Goal: Task Accomplishment & Management: Manage account settings

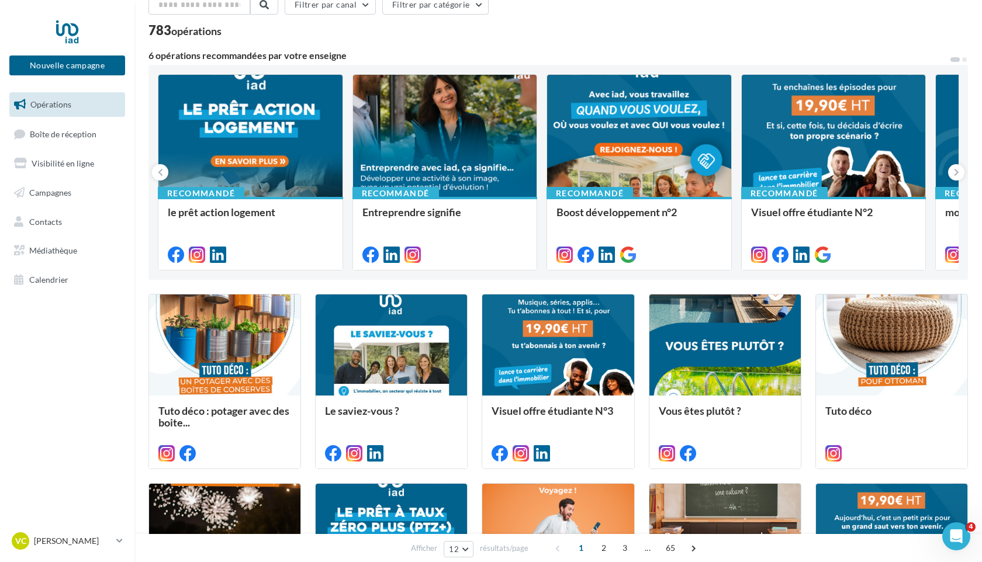
scroll to position [67, 0]
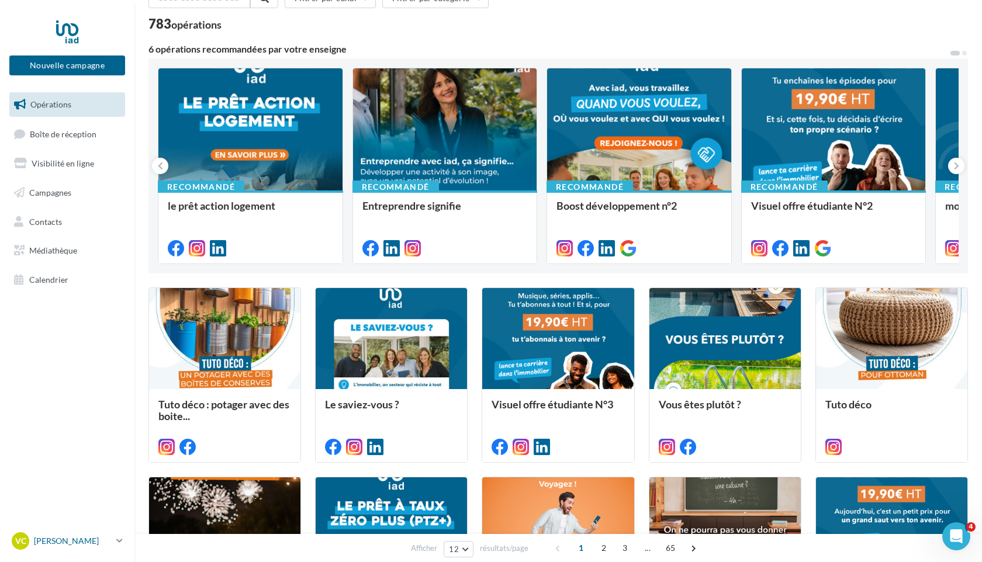
click at [68, 502] on p "[PERSON_NAME]" at bounding box center [73, 542] width 78 height 12
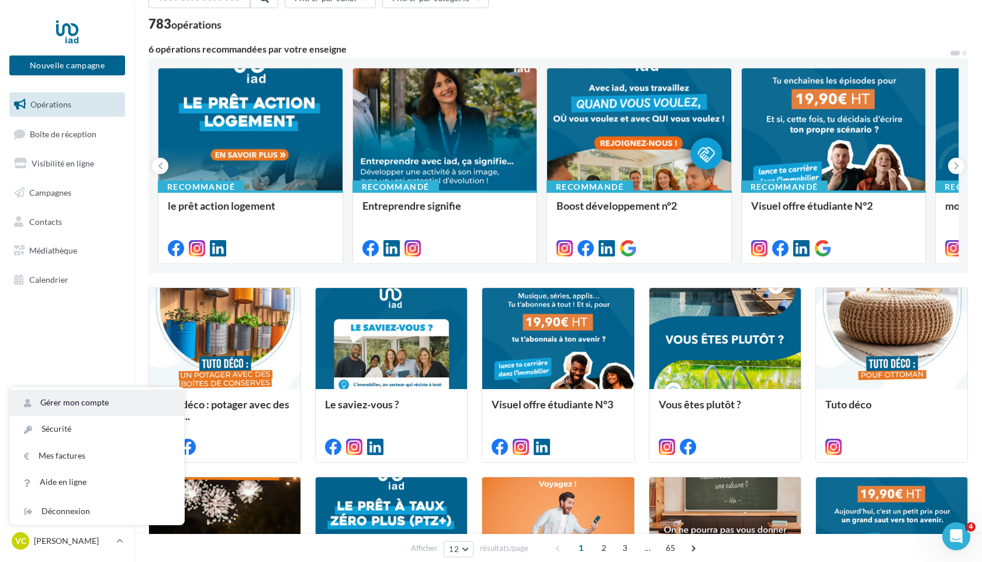
click at [50, 399] on link "Gérer mon compte" at bounding box center [97, 403] width 174 height 26
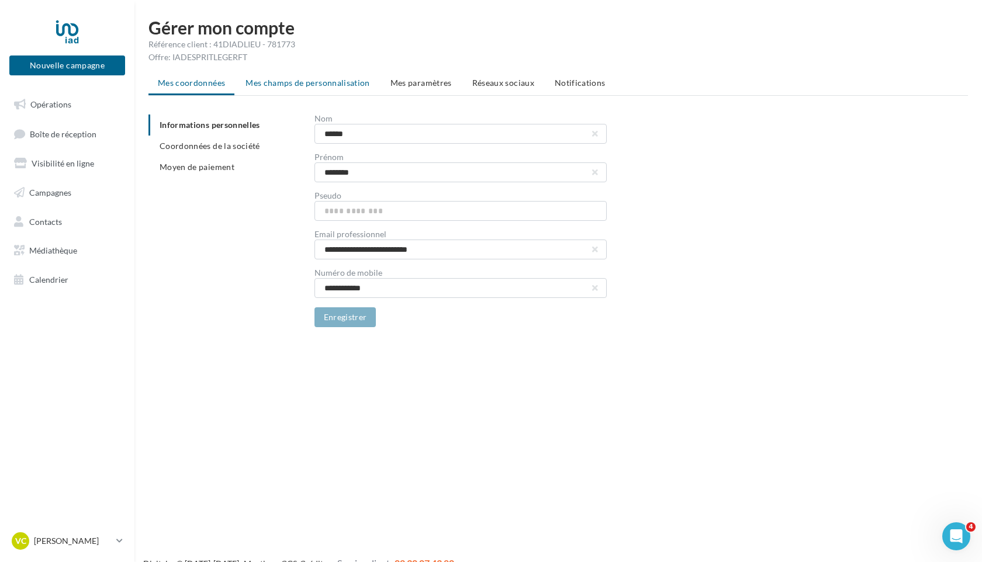
click at [357, 83] on span "Mes champs de personnalisation" at bounding box center [308, 83] width 125 height 10
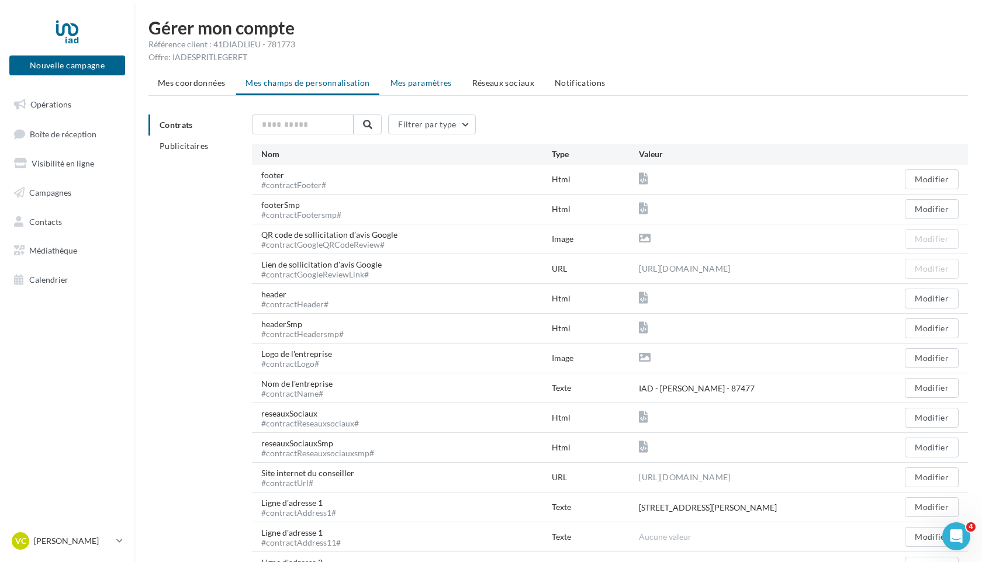
click at [410, 82] on span "Mes paramètres" at bounding box center [421, 83] width 61 height 10
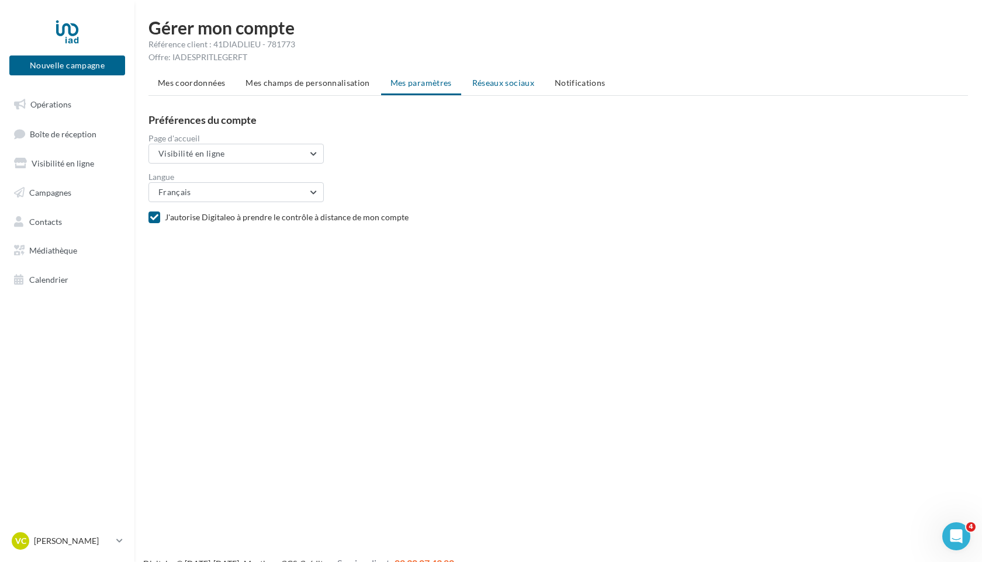
click at [521, 81] on span "Réseaux sociaux" at bounding box center [503, 83] width 62 height 10
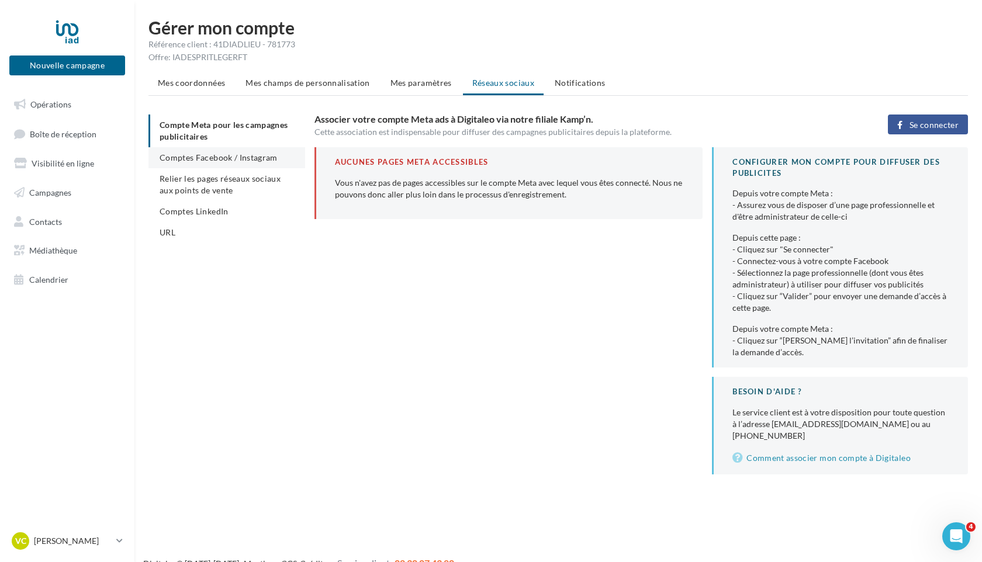
click at [204, 155] on span "Comptes Facebook / Instagram" at bounding box center [219, 158] width 118 height 10
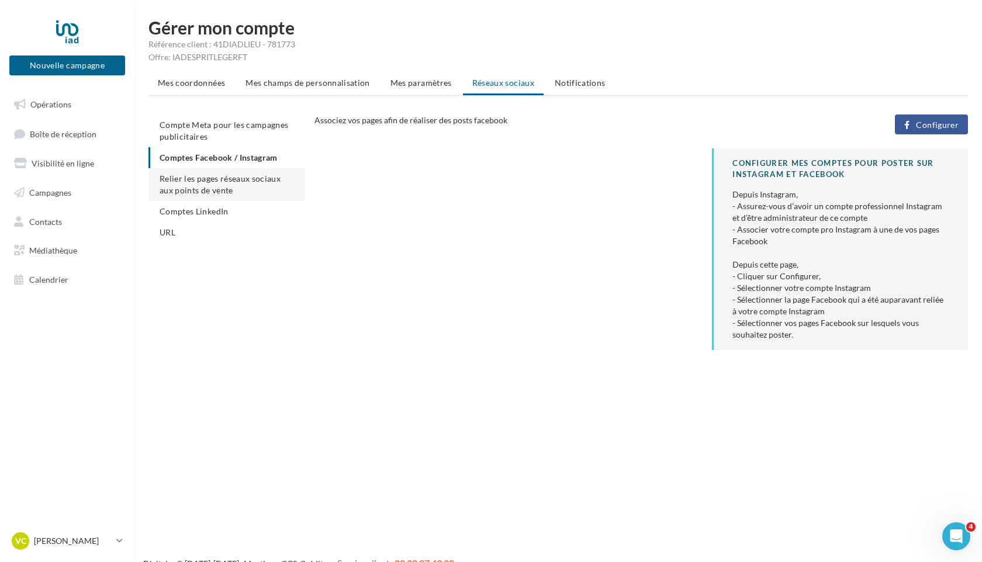
click at [199, 185] on span "Relier les pages réseaux sociaux aux points de vente" at bounding box center [220, 185] width 121 height 22
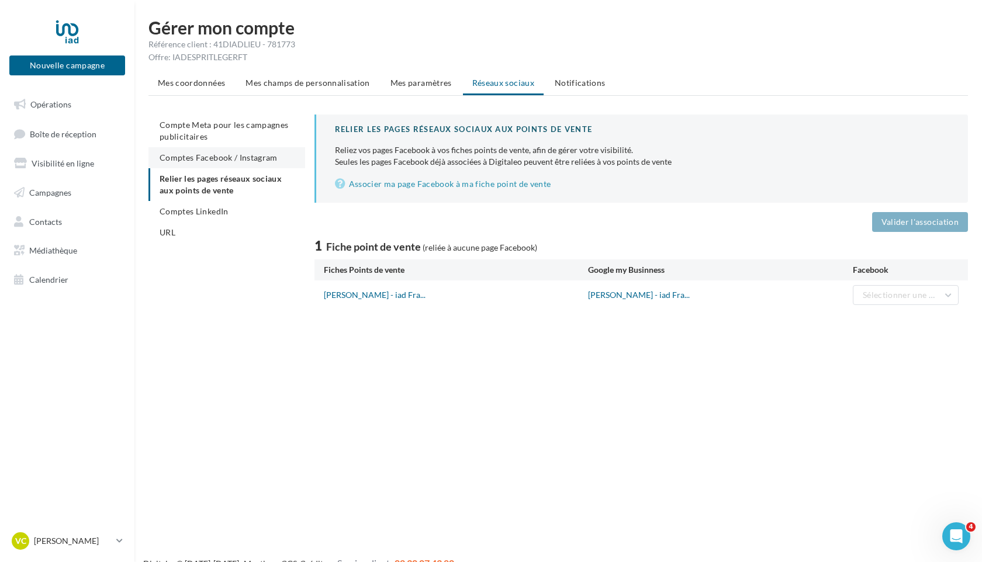
click at [267, 158] on span "Comptes Facebook / Instagram" at bounding box center [219, 158] width 118 height 10
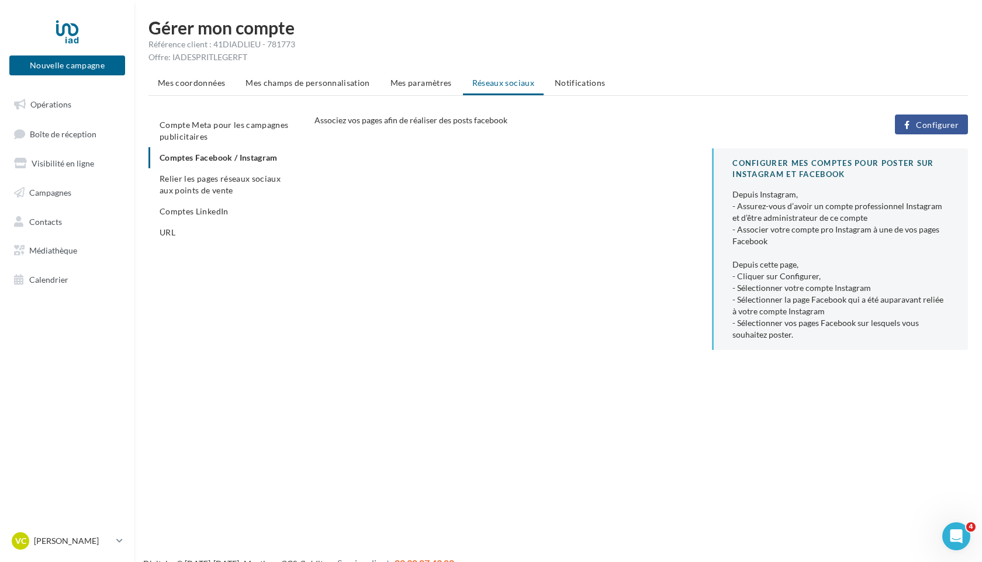
click at [953, 122] on span "Configurer" at bounding box center [937, 124] width 43 height 9
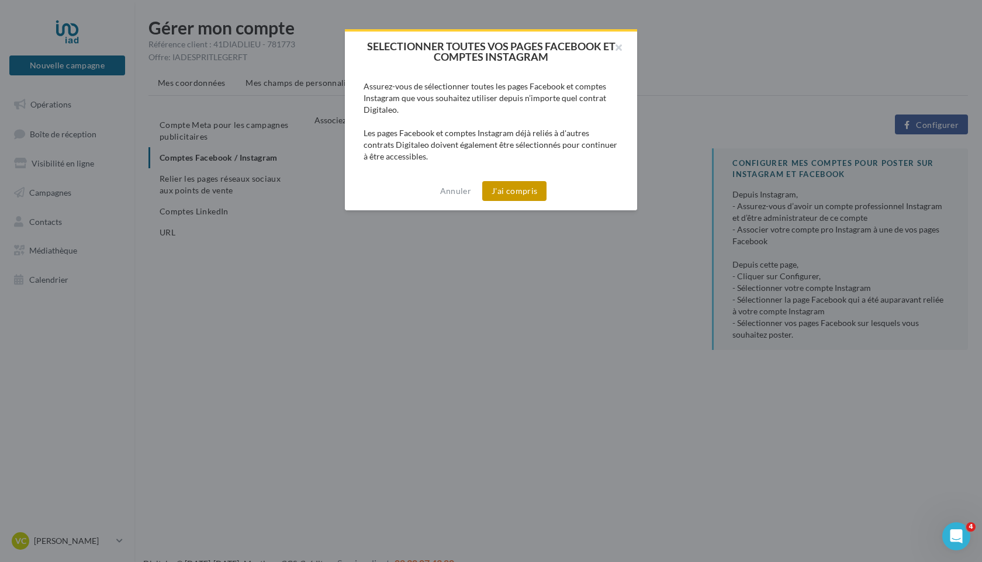
click at [520, 195] on button "J'ai compris" at bounding box center [514, 191] width 64 height 20
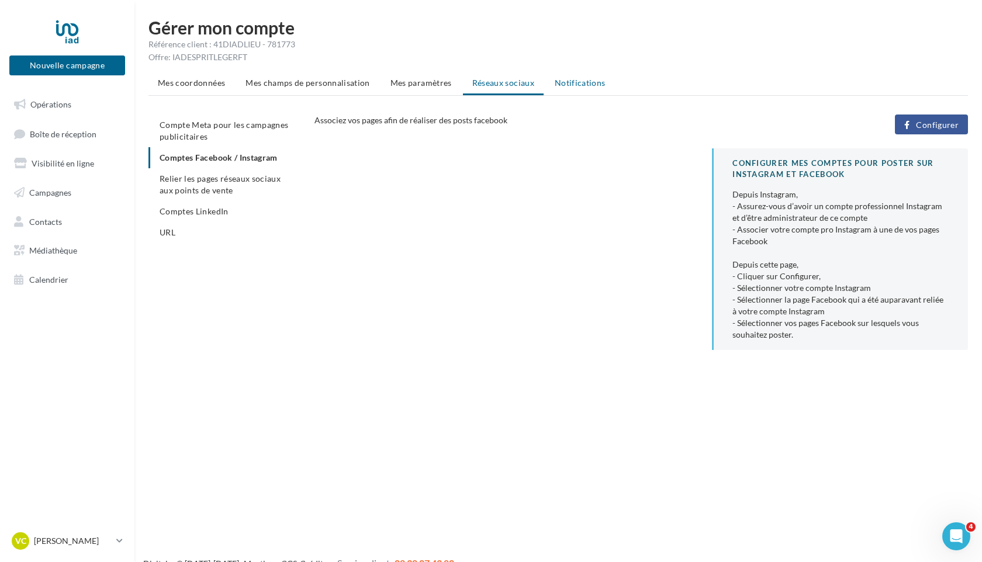
click at [584, 82] on span "Notifications" at bounding box center [580, 83] width 51 height 10
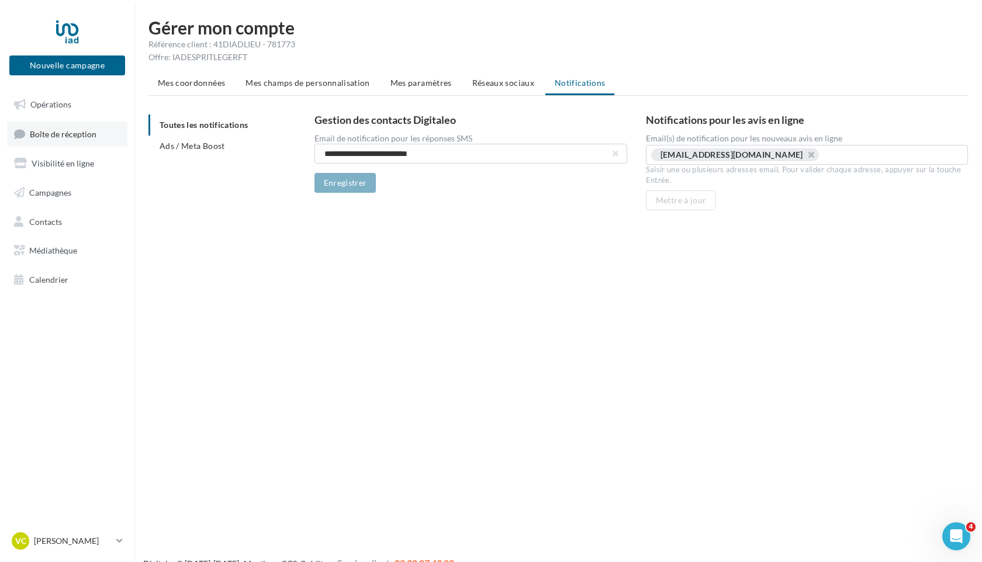
click at [46, 135] on span "Boîte de réception" at bounding box center [63, 134] width 67 height 10
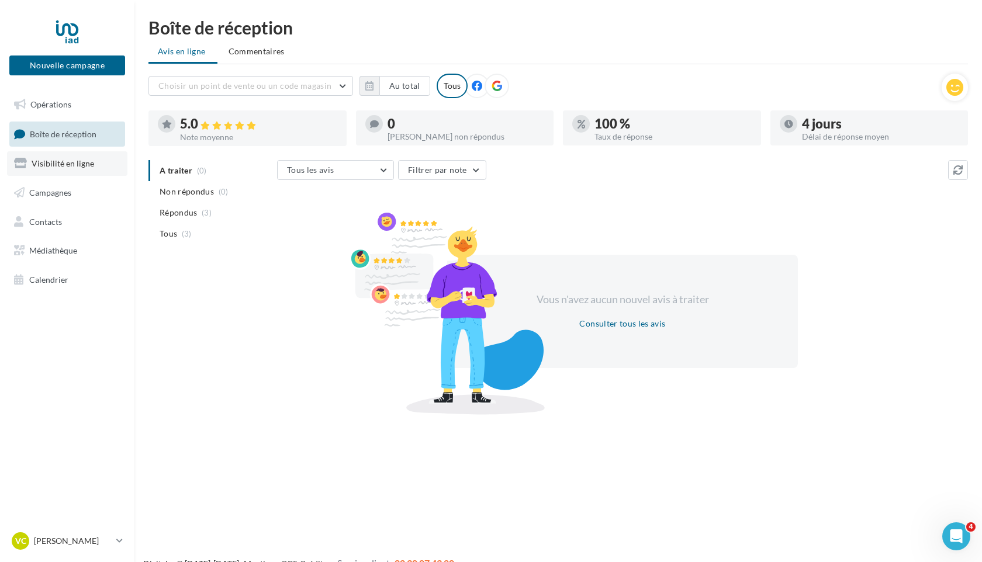
click at [50, 165] on span "Visibilité en ligne" at bounding box center [63, 163] width 63 height 10
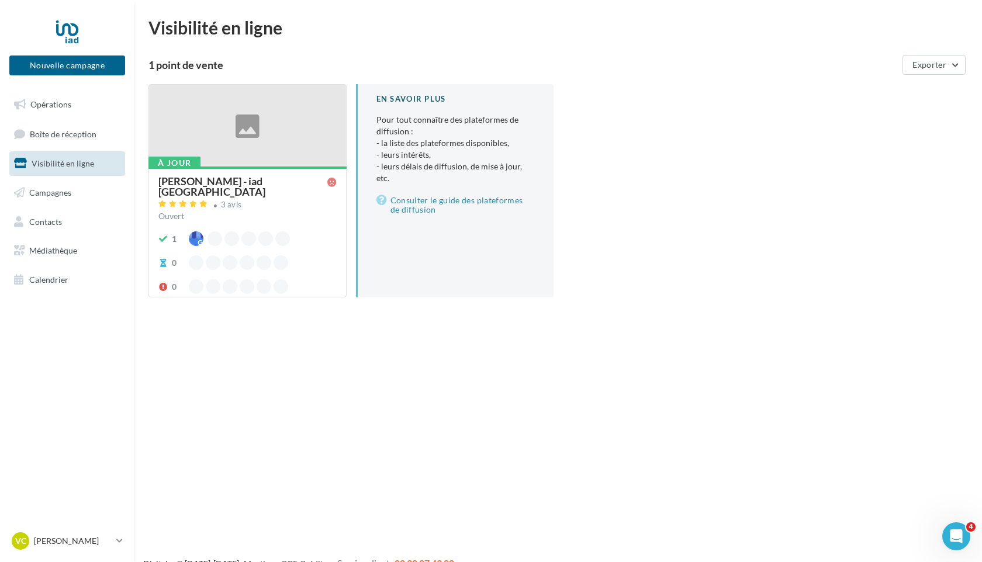
click at [310, 153] on div at bounding box center [247, 126] width 197 height 83
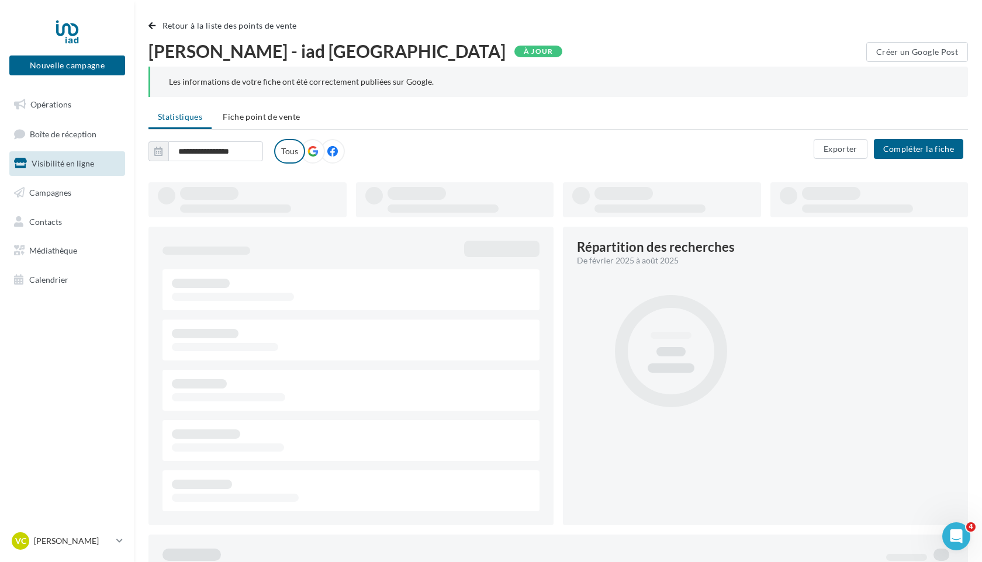
type input "**********"
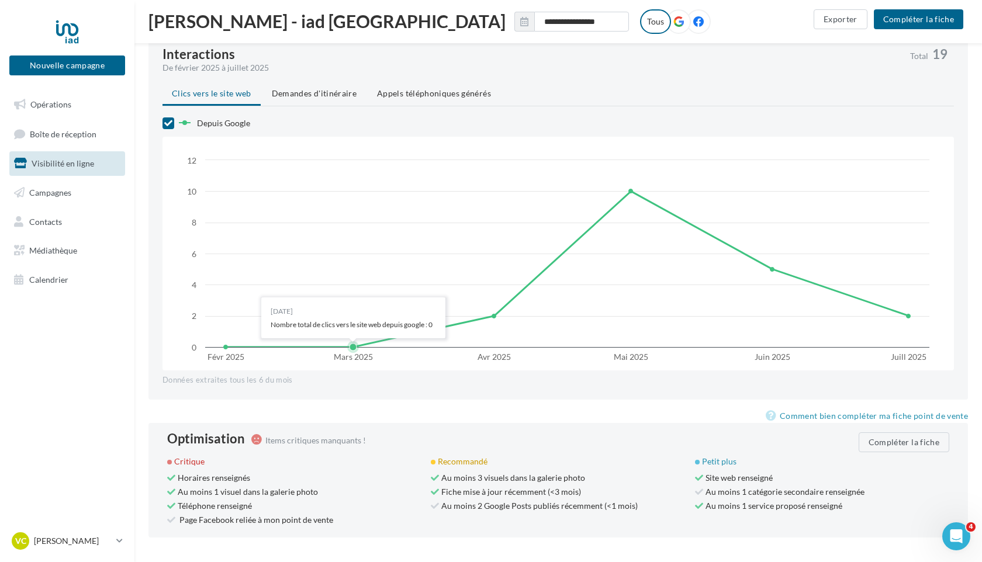
scroll to position [828, 0]
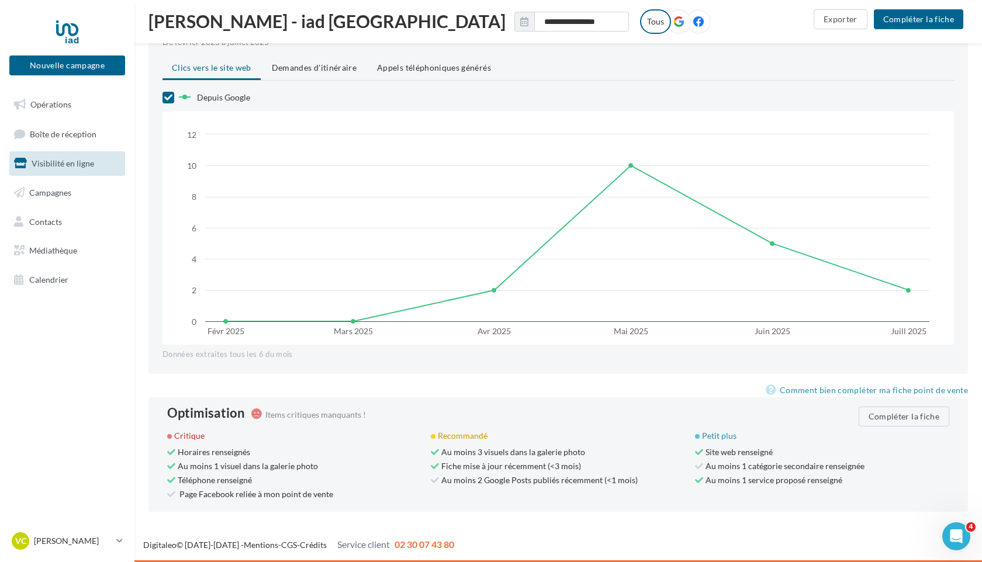
click at [693, 23] on icon at bounding box center [698, 21] width 11 height 11
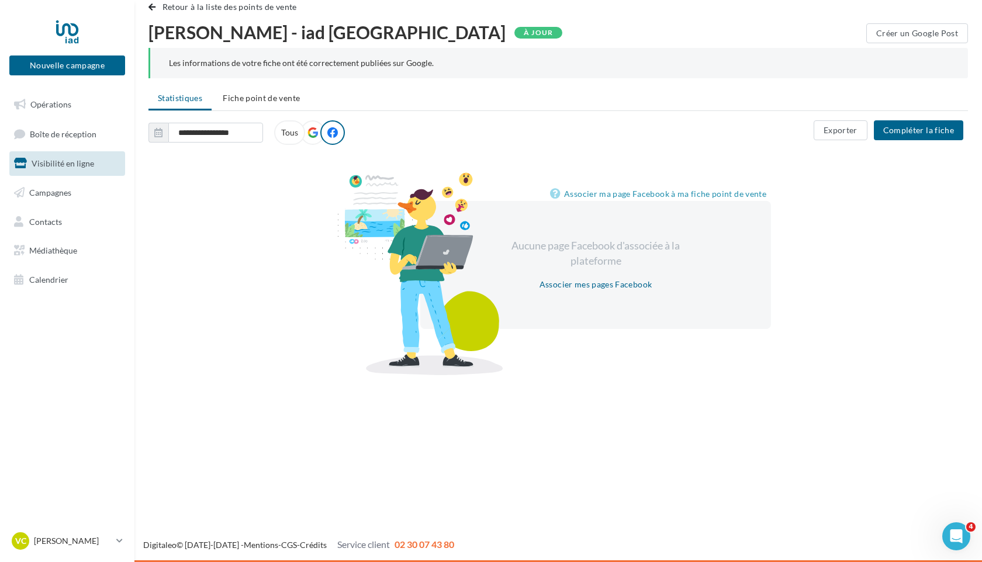
scroll to position [19, 0]
click at [918, 131] on button "Compléter la fiche" at bounding box center [918, 130] width 89 height 20
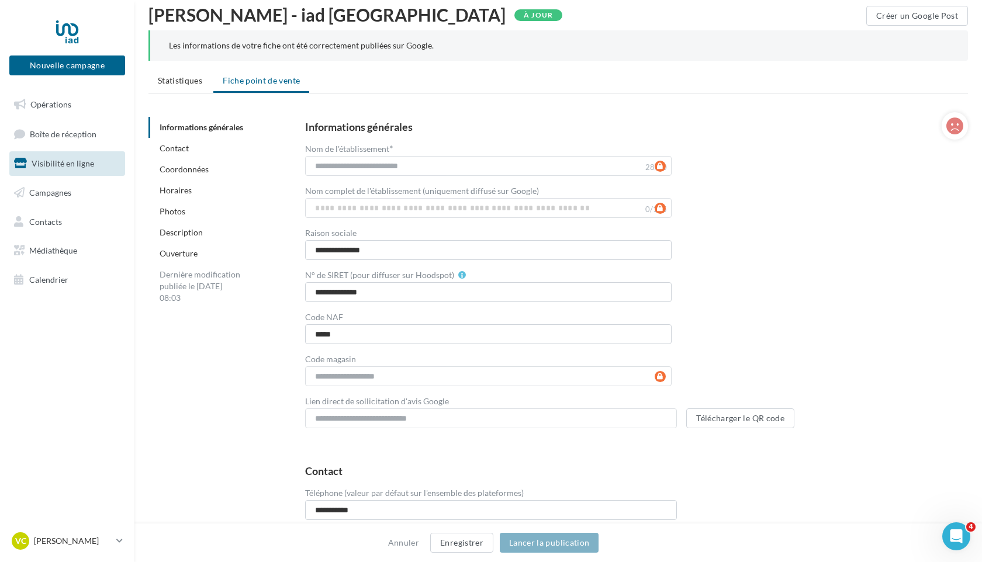
scroll to position [39, 0]
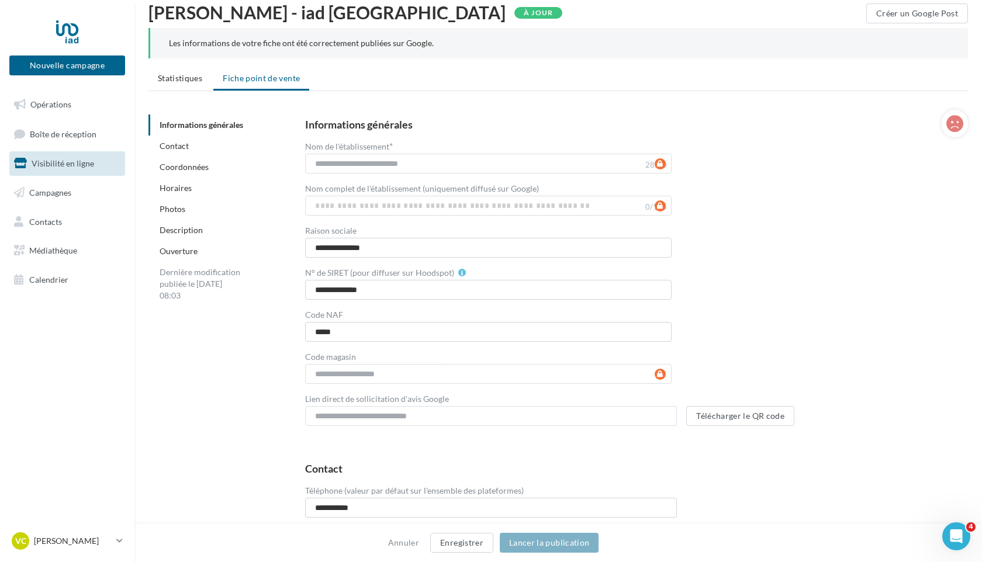
click at [180, 147] on link "Contact" at bounding box center [174, 146] width 29 height 10
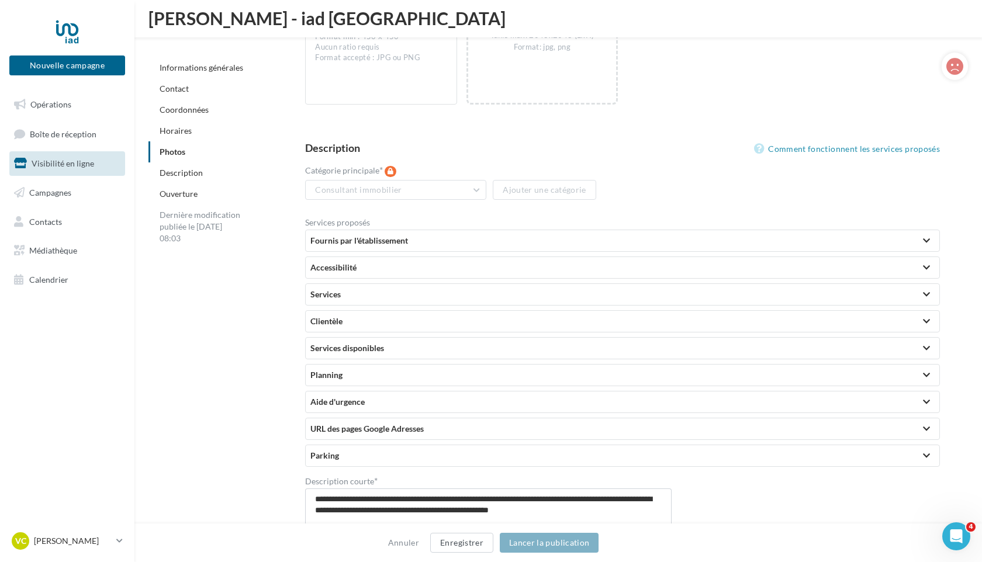
scroll to position [2035, 0]
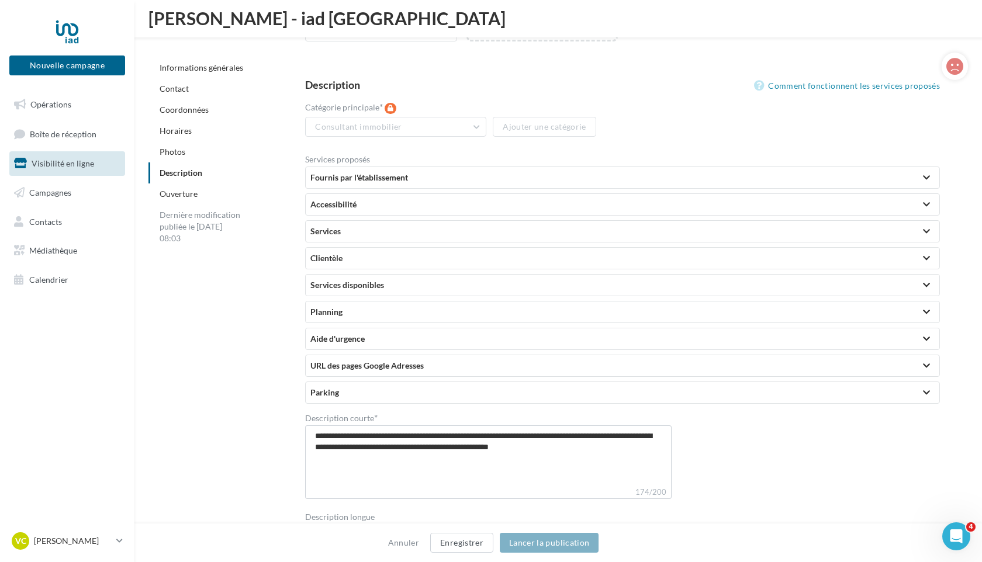
click at [927, 177] on div at bounding box center [926, 178] width 7 height 6
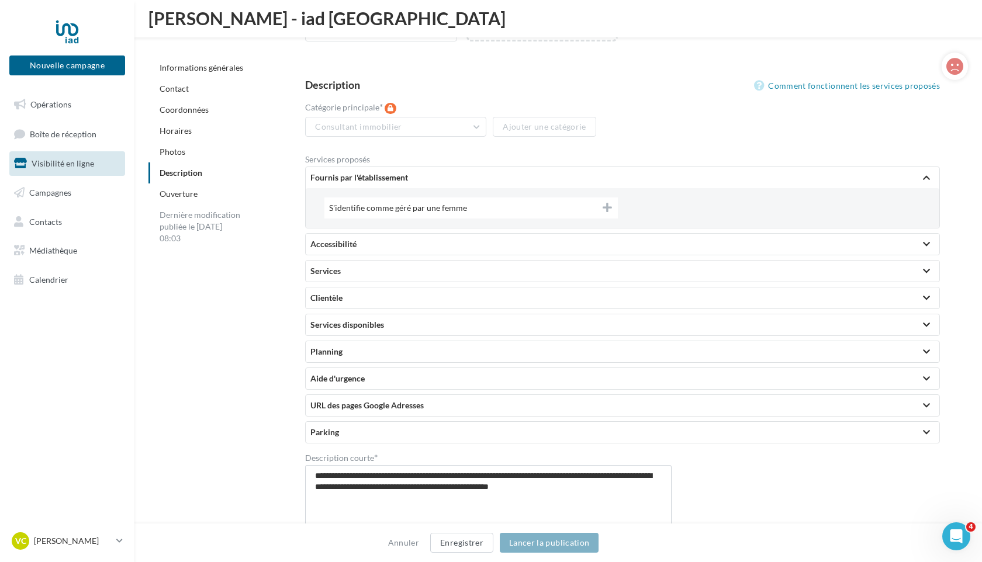
click at [927, 244] on div at bounding box center [926, 244] width 7 height 6
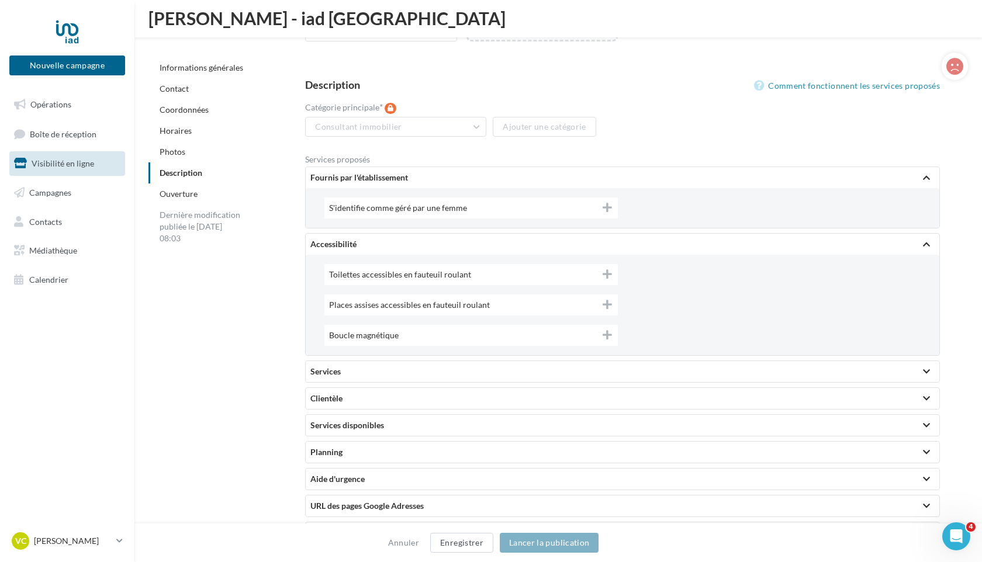
click at [929, 371] on div at bounding box center [926, 372] width 7 height 6
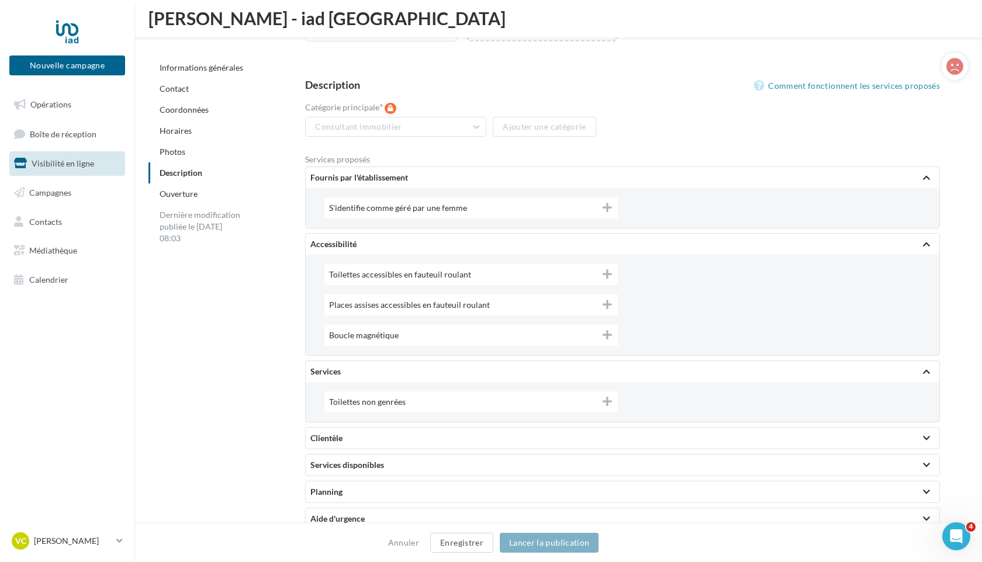
click at [926, 436] on div at bounding box center [926, 439] width 7 height 6
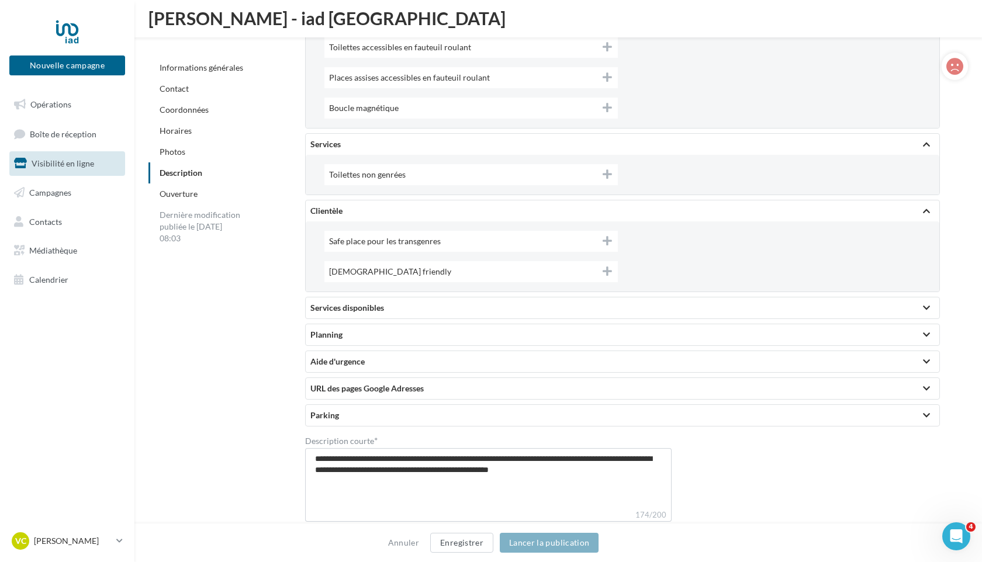
scroll to position [2262, 0]
click at [928, 391] on div at bounding box center [926, 388] width 7 height 6
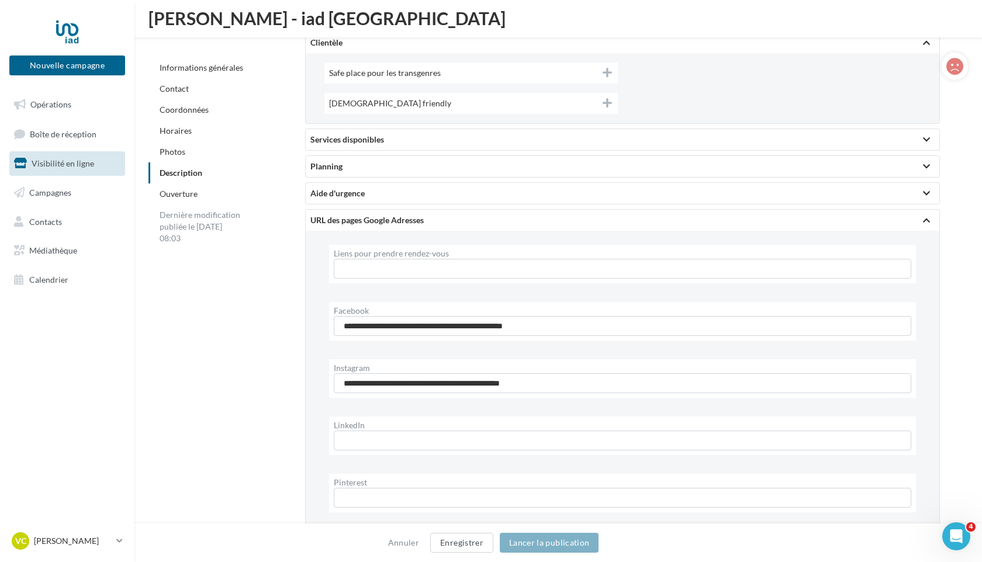
scroll to position [2419, 0]
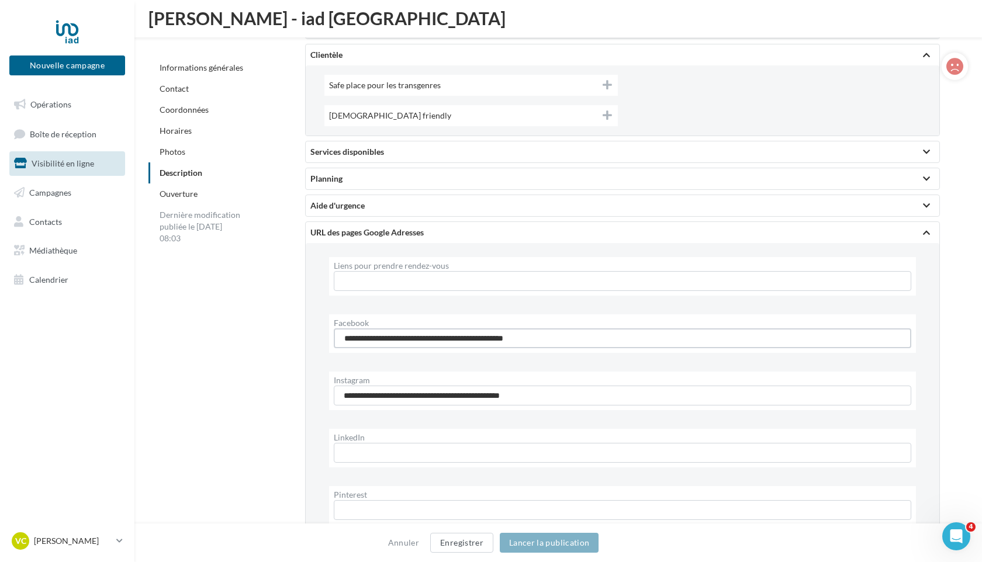
click at [568, 336] on input "**********" at bounding box center [623, 339] width 578 height 20
drag, startPoint x: 568, startPoint y: 336, endPoint x: 336, endPoint y: 320, distance: 232.7
click at [336, 320] on div "**********" at bounding box center [622, 334] width 587 height 39
paste input "text"
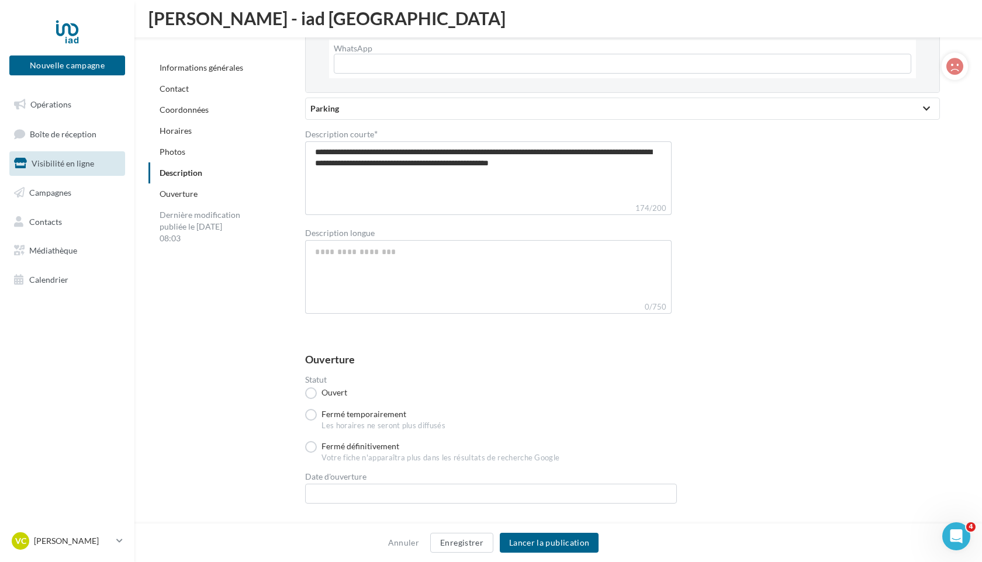
scroll to position [3180, 0]
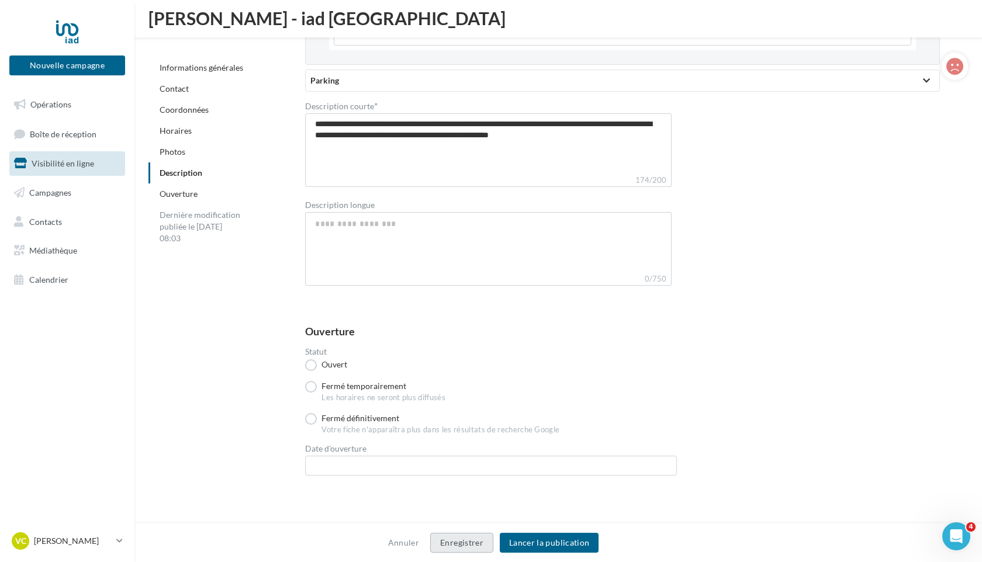
type input "**********"
click at [471, 543] on button "Enregistrer" at bounding box center [461, 543] width 63 height 20
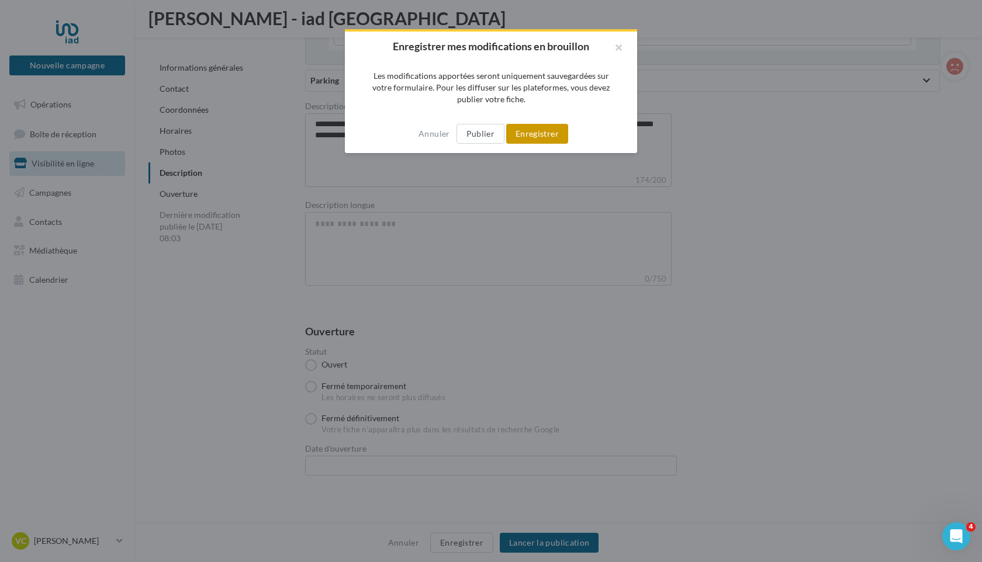
click at [530, 134] on button "Enregistrer" at bounding box center [537, 134] width 62 height 20
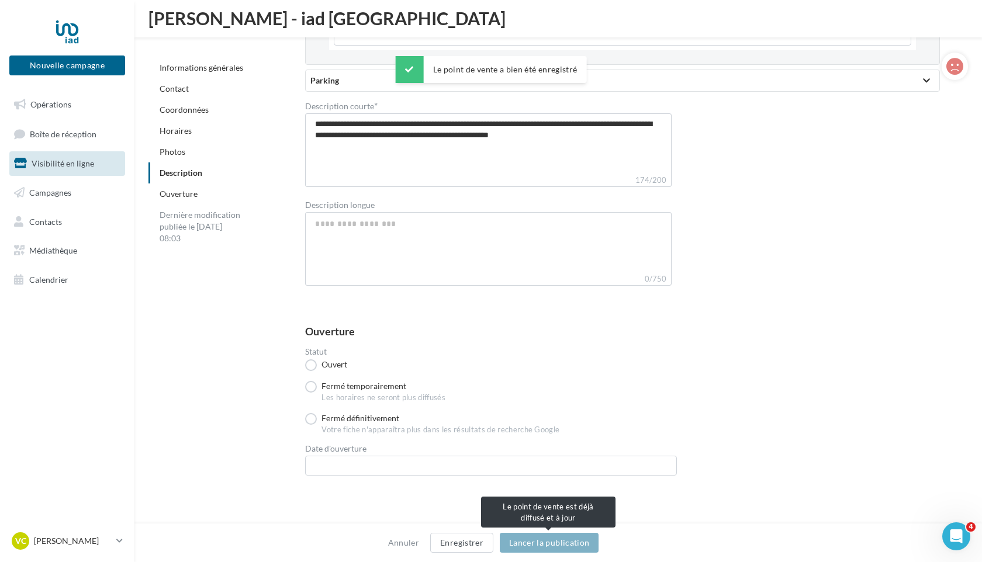
scroll to position [3192, 0]
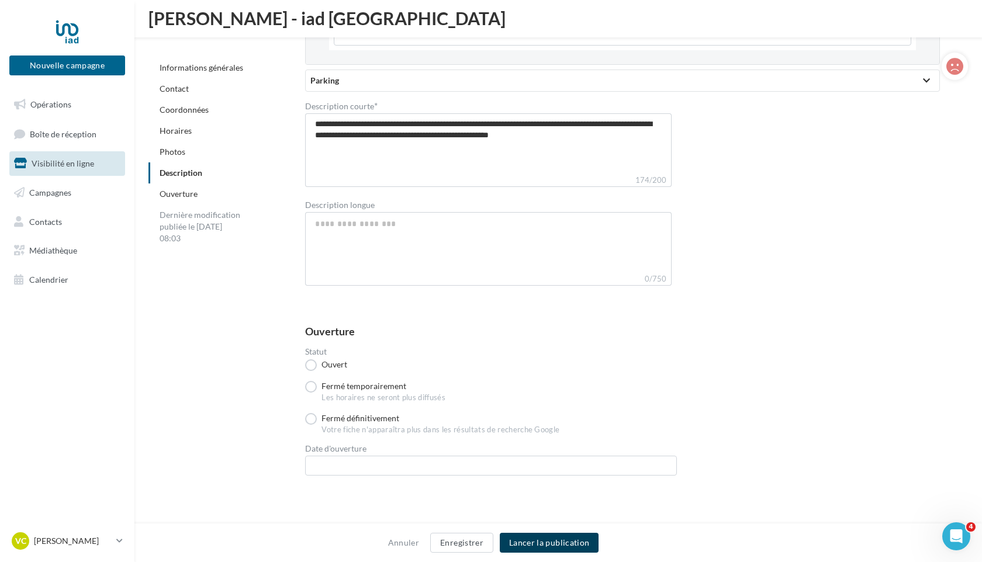
click at [533, 543] on button "Lancer la publication" at bounding box center [549, 543] width 99 height 20
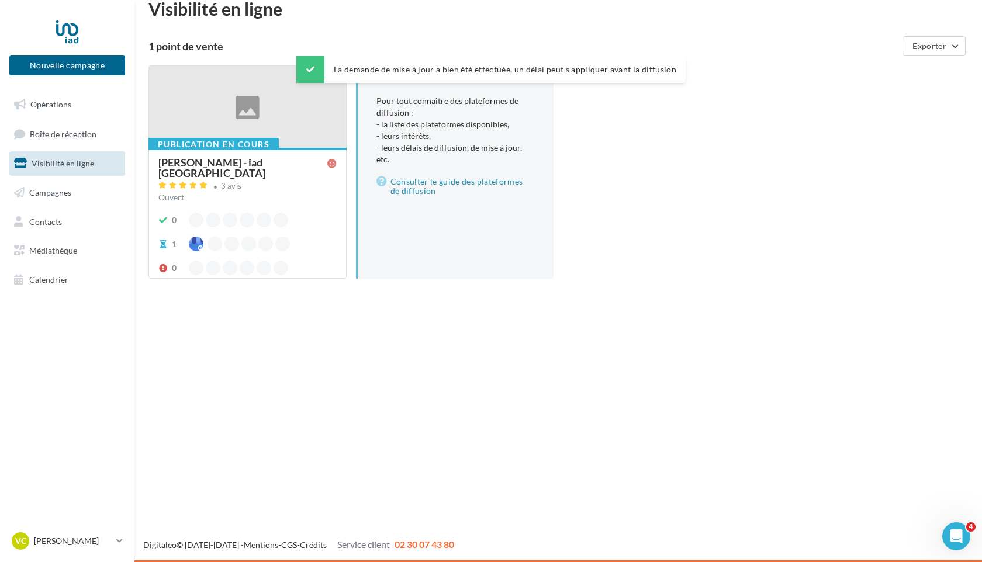
scroll to position [19, 0]
click at [220, 111] on div at bounding box center [247, 107] width 197 height 83
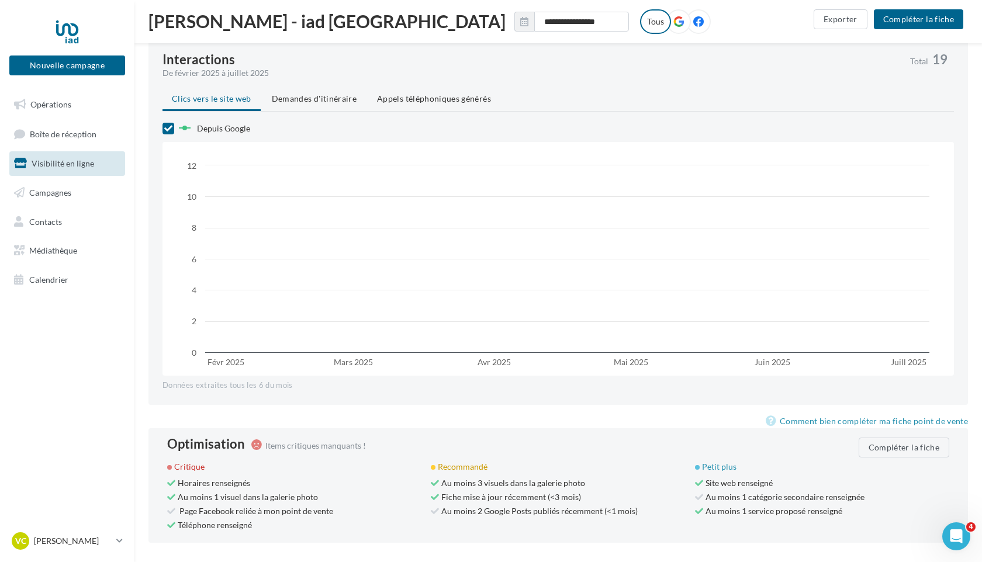
scroll to position [754, 0]
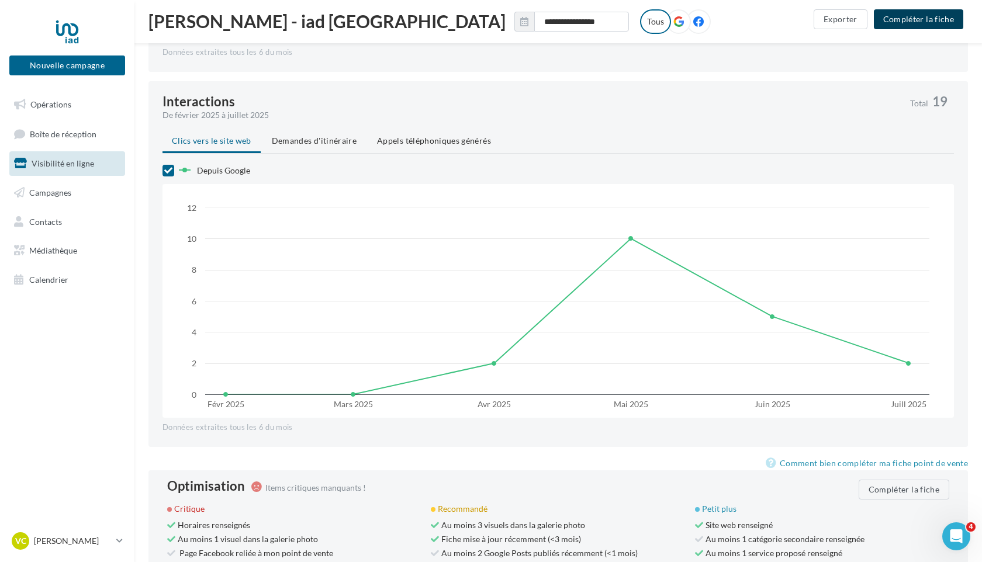
click at [916, 22] on button "Compléter la fiche" at bounding box center [918, 19] width 89 height 20
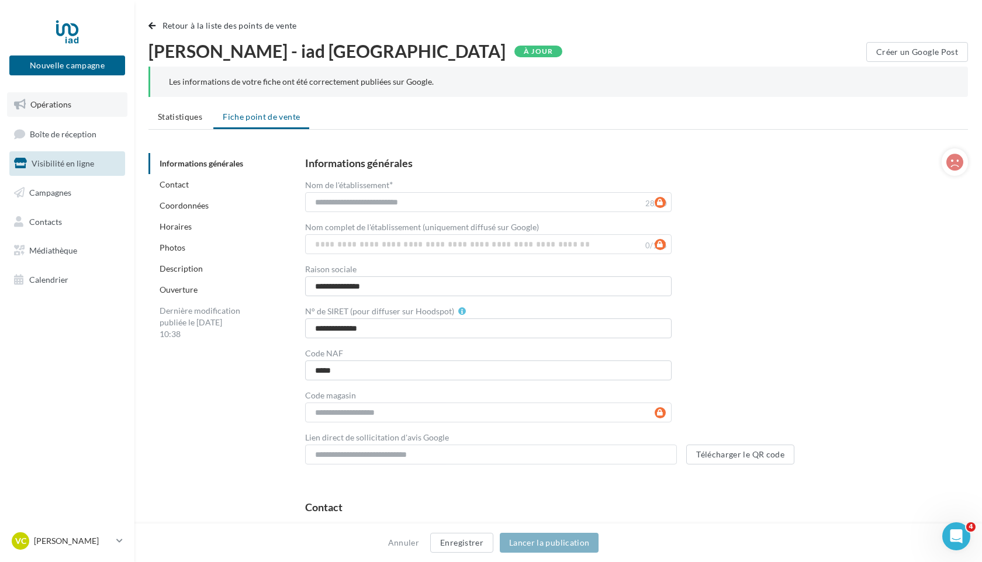
click at [41, 106] on span "Opérations" at bounding box center [50, 104] width 41 height 10
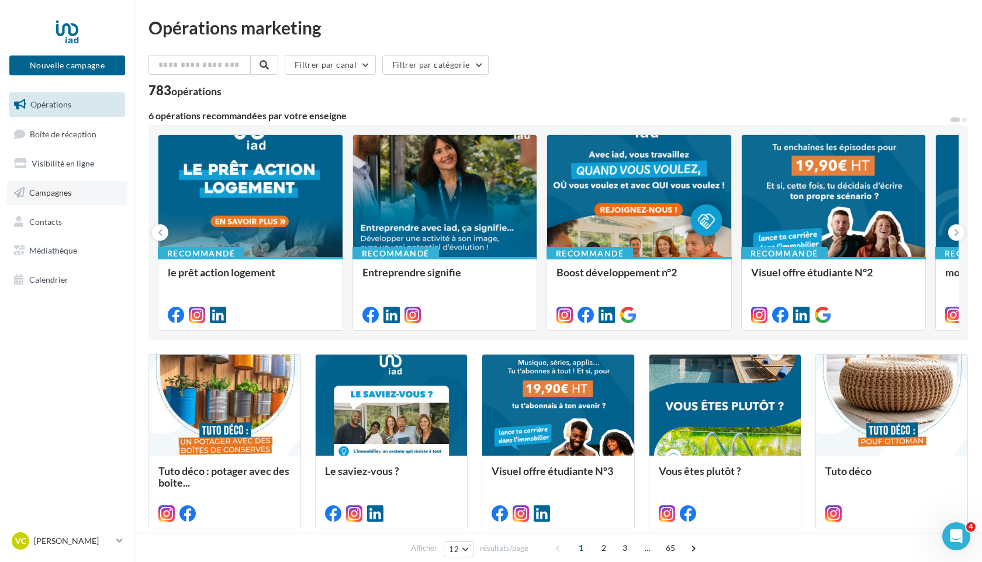
click at [38, 196] on span "Campagnes" at bounding box center [50, 193] width 42 height 10
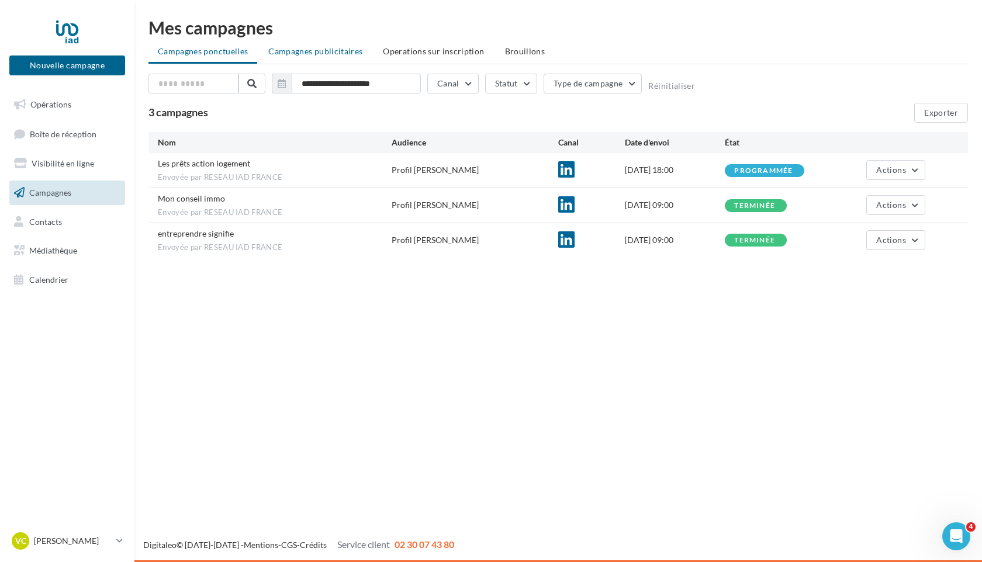
click at [335, 51] on span "Campagnes publicitaires" at bounding box center [315, 51] width 94 height 10
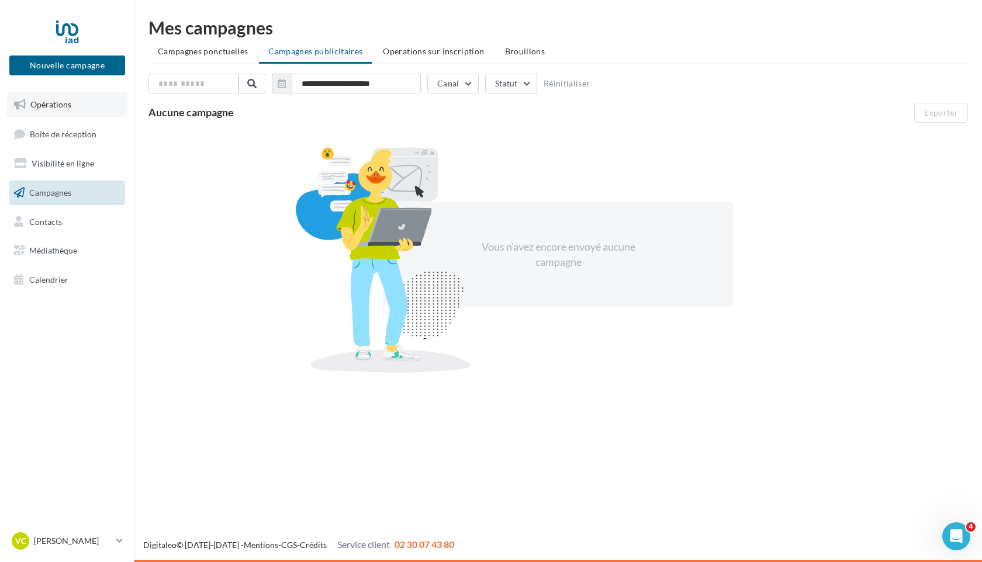
click at [72, 107] on link "Opérations" at bounding box center [67, 104] width 120 height 25
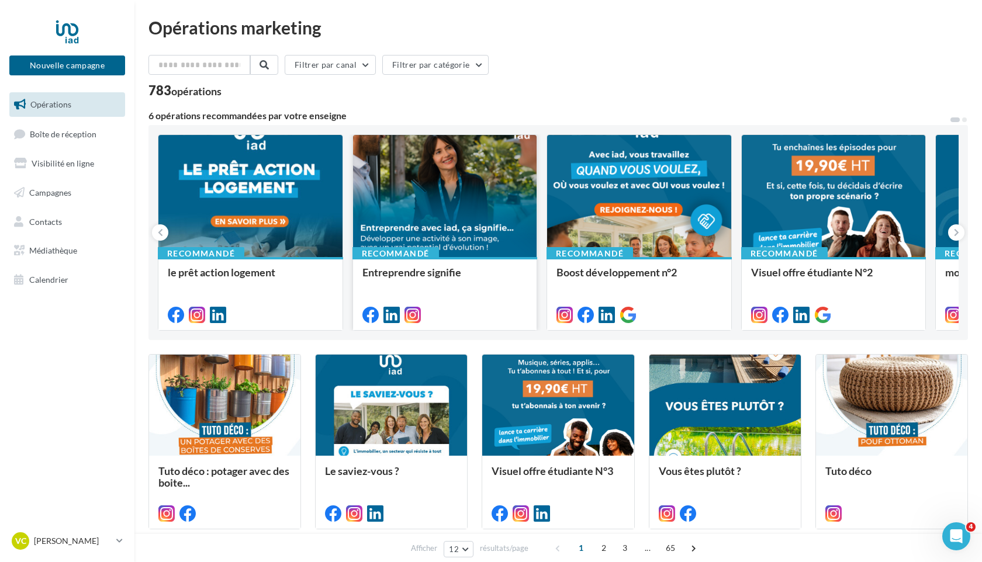
click at [489, 236] on div at bounding box center [445, 196] width 184 height 123
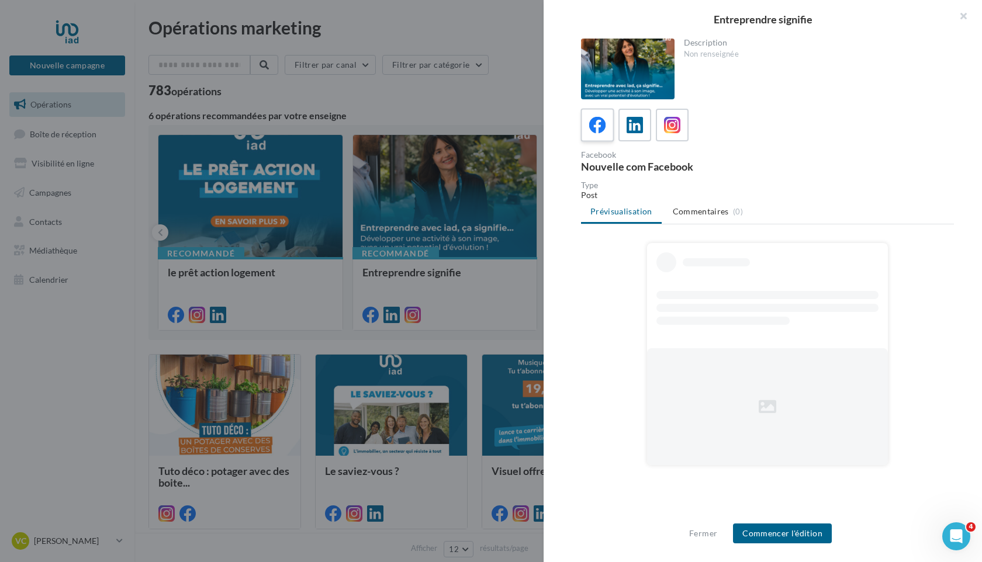
click at [596, 127] on icon at bounding box center [597, 125] width 17 height 17
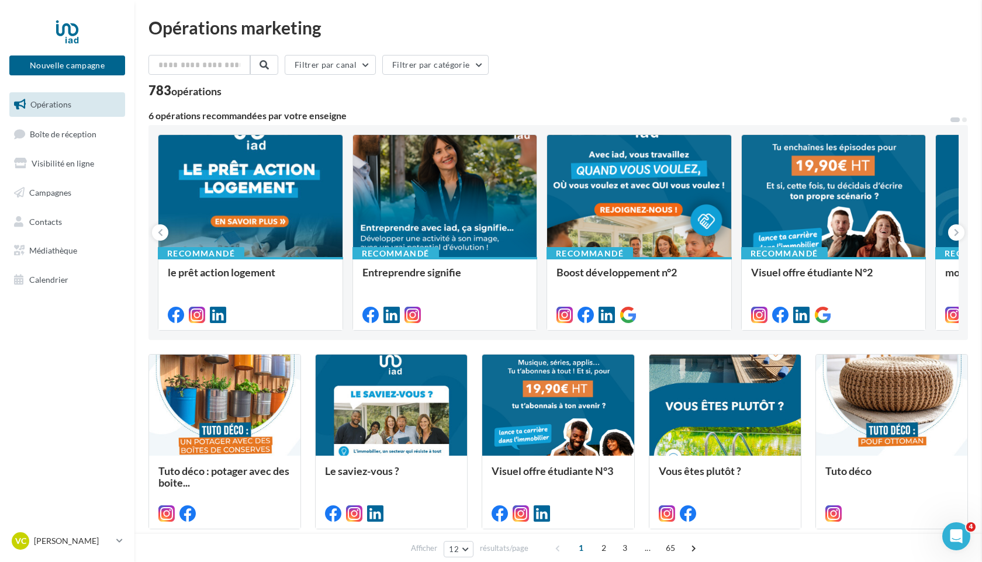
click at [80, 161] on span "Visibilité en ligne" at bounding box center [63, 163] width 63 height 10
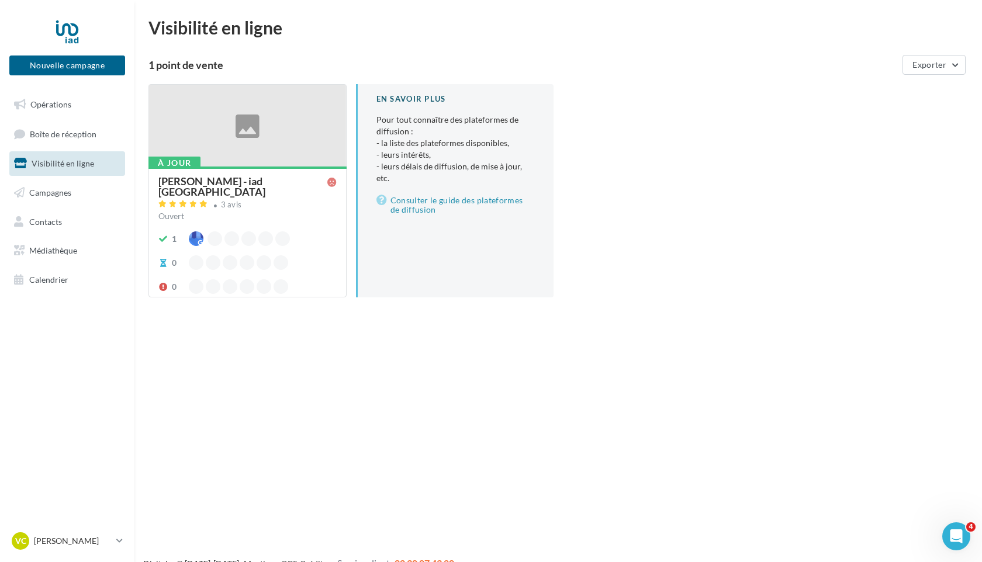
click at [287, 146] on div at bounding box center [247, 126] width 197 height 83
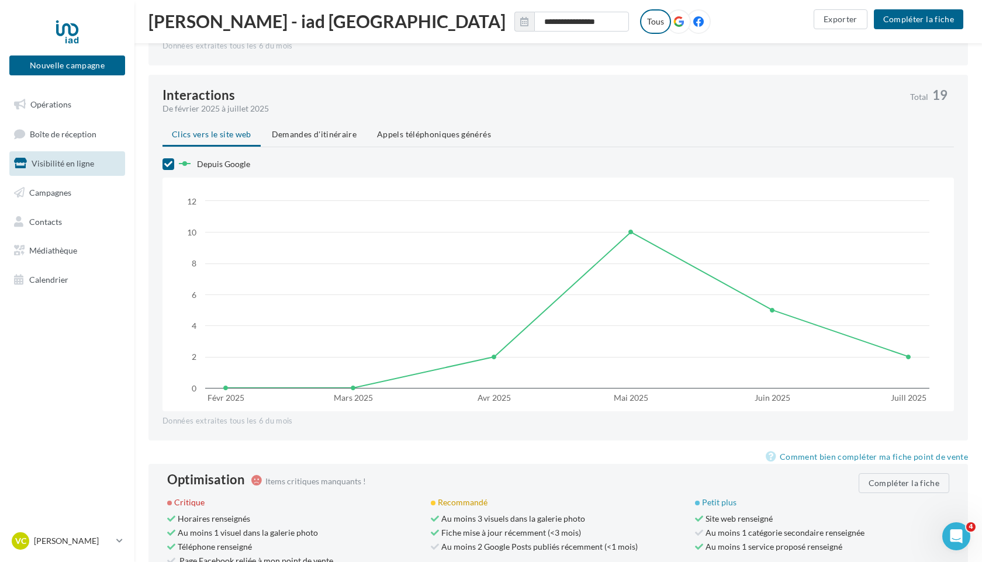
scroll to position [771, 0]
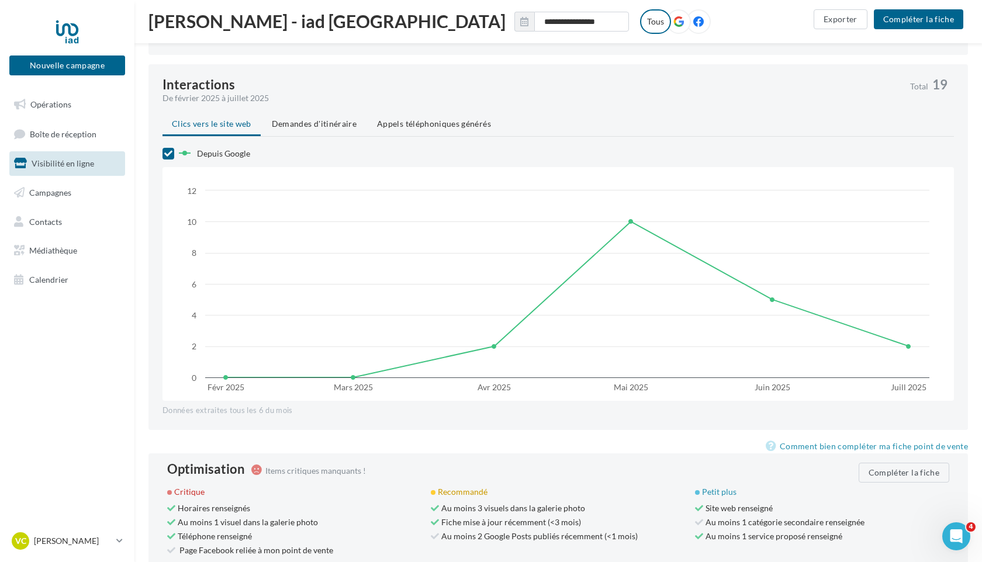
click at [187, 153] on circle at bounding box center [184, 153] width 5 height 5
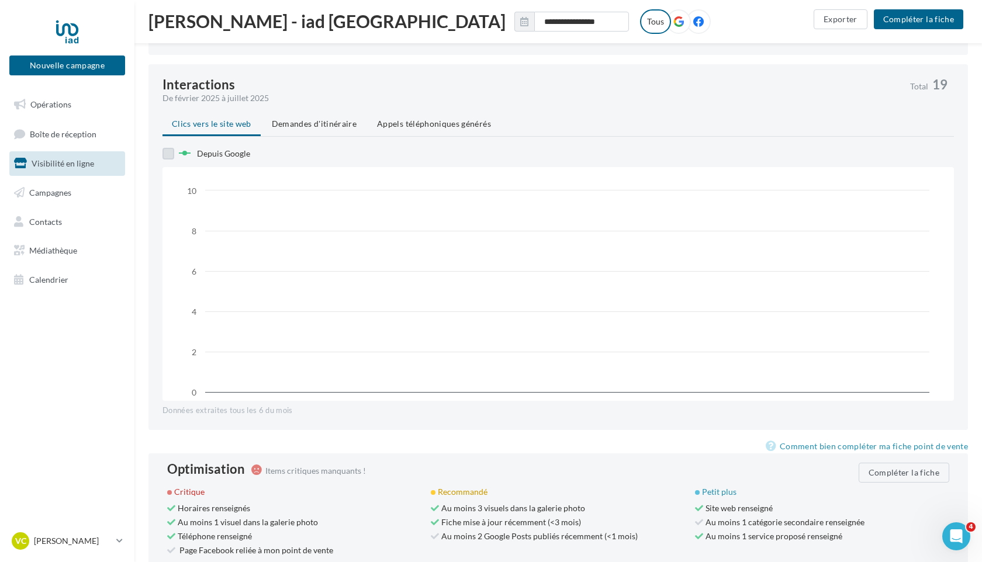
click at [187, 153] on circle at bounding box center [184, 153] width 5 height 5
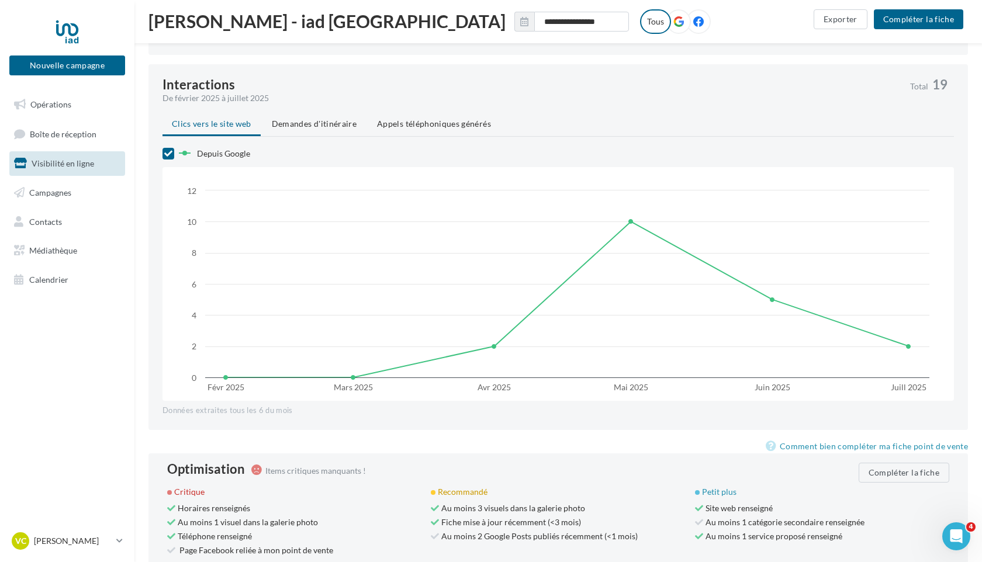
scroll to position [828, 0]
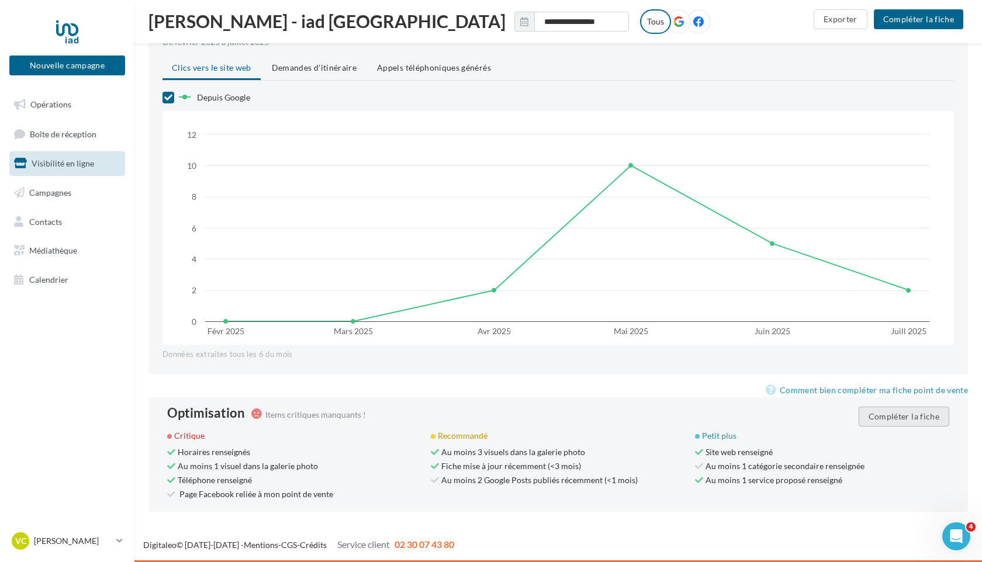
click at [903, 416] on button "Compléter la fiche" at bounding box center [904, 417] width 91 height 20
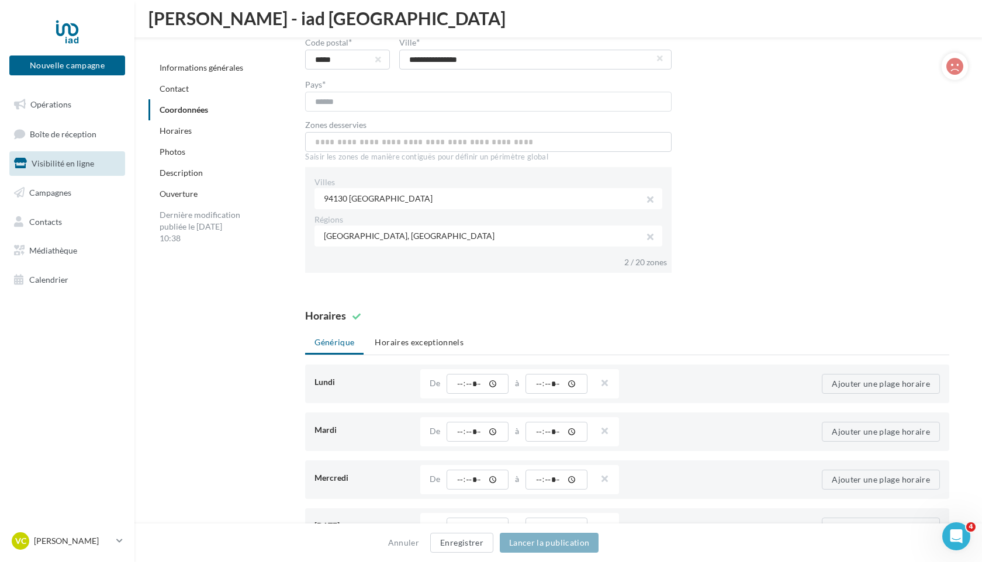
scroll to position [829, 0]
click at [210, 66] on link "Informations générales" at bounding box center [202, 68] width 84 height 10
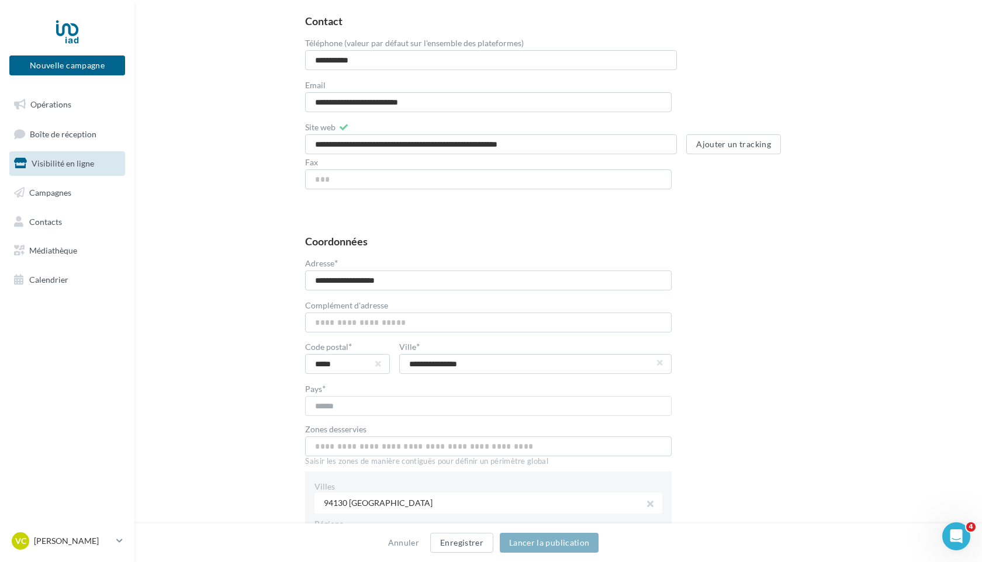
scroll to position [0, 0]
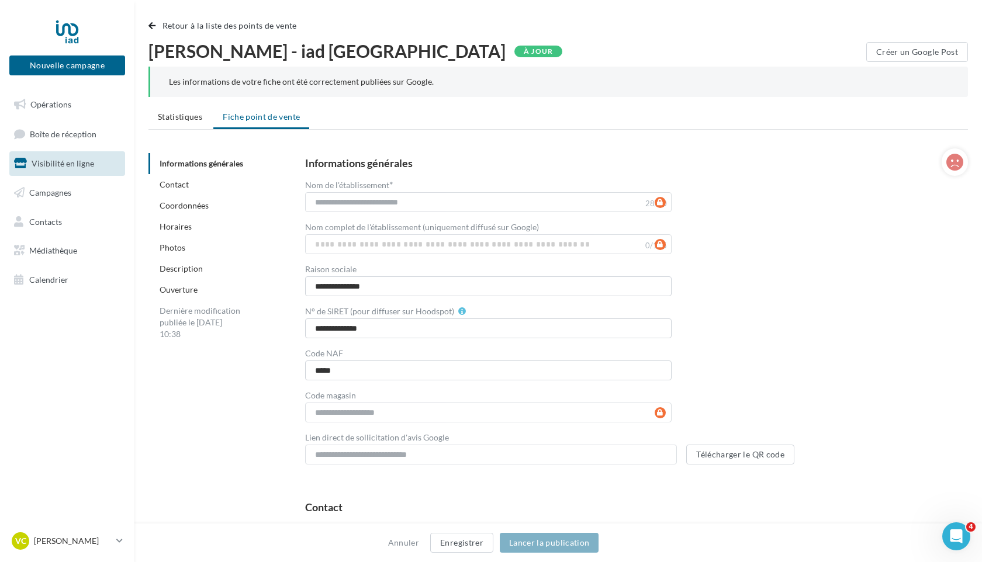
click at [68, 167] on span "Visibilité en ligne" at bounding box center [63, 163] width 63 height 10
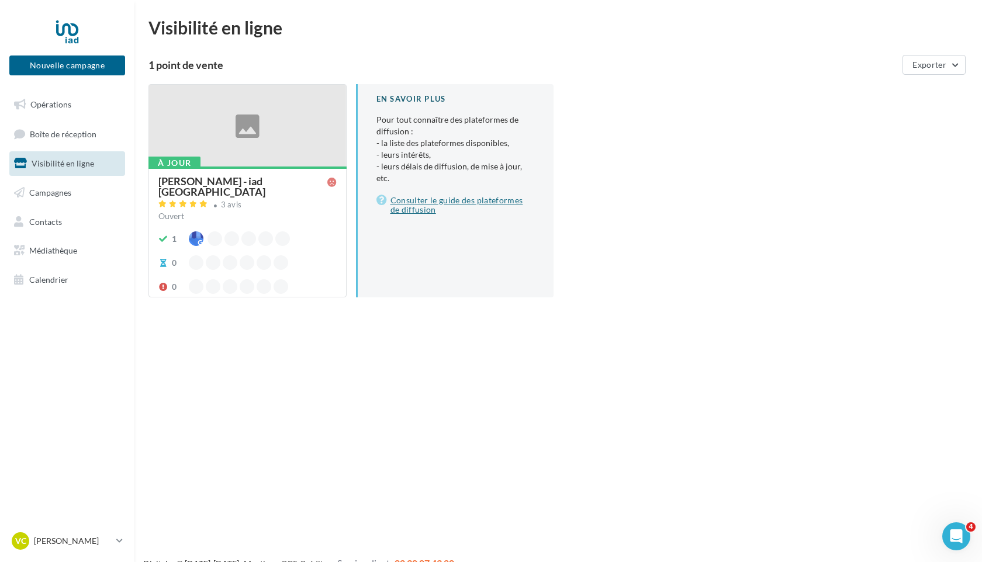
click at [500, 194] on link "Consulter le guide des plateformes de diffusion" at bounding box center [456, 205] width 159 height 23
click at [53, 541] on p "[PERSON_NAME]" at bounding box center [73, 542] width 78 height 12
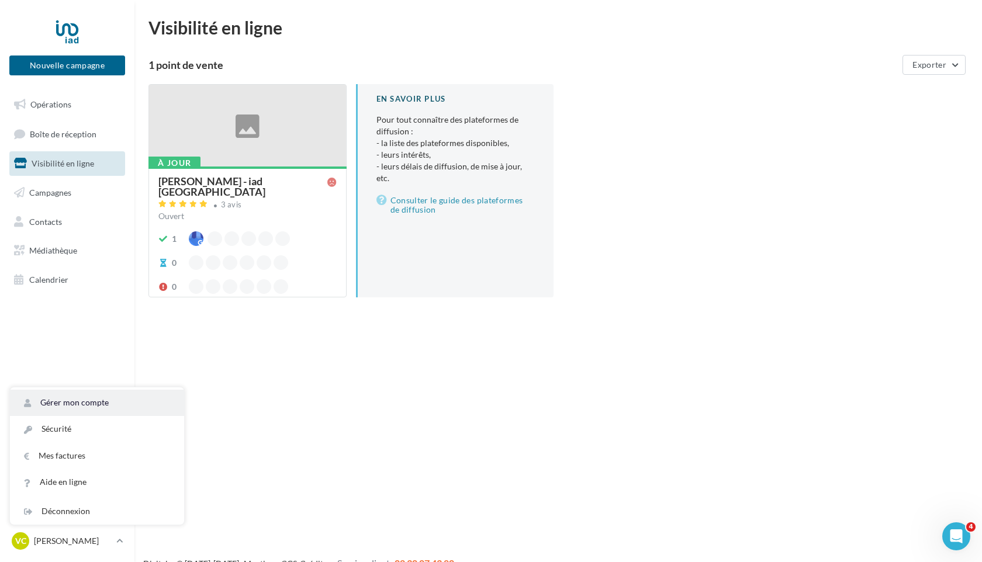
click at [45, 399] on link "Gérer mon compte" at bounding box center [97, 403] width 174 height 26
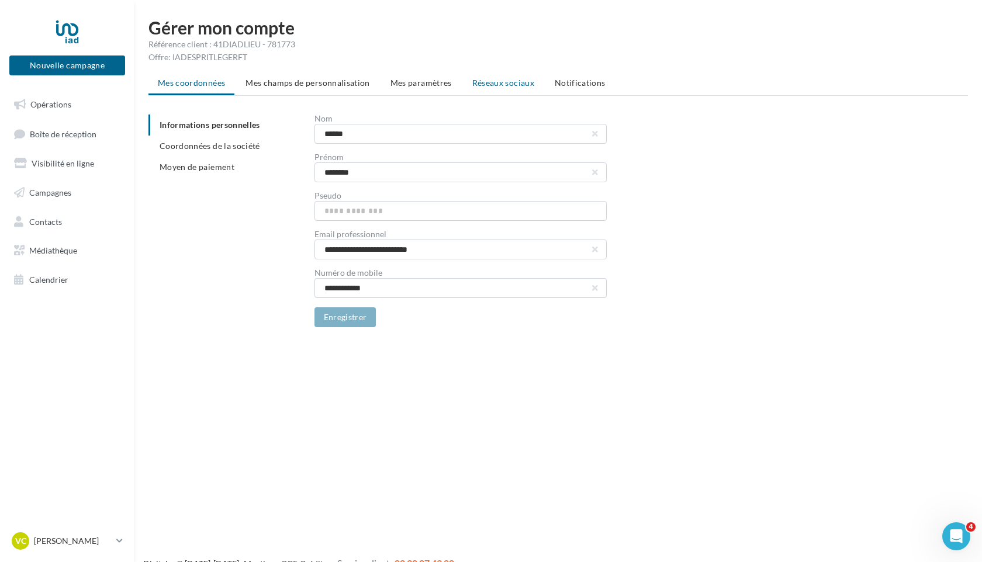
click at [499, 82] on span "Réseaux sociaux" at bounding box center [503, 83] width 62 height 10
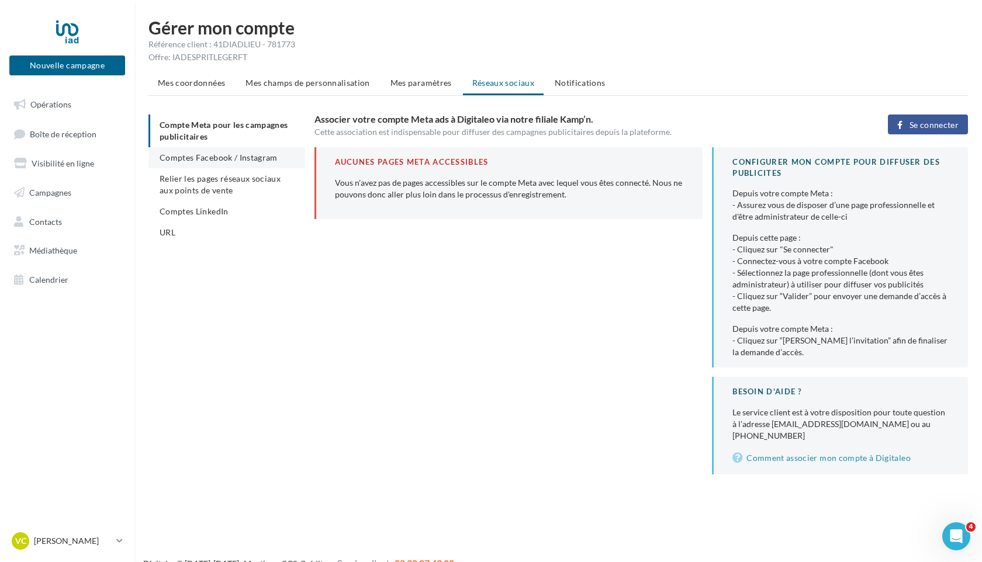
click at [246, 161] on span "Comptes Facebook / Instagram" at bounding box center [219, 158] width 118 height 10
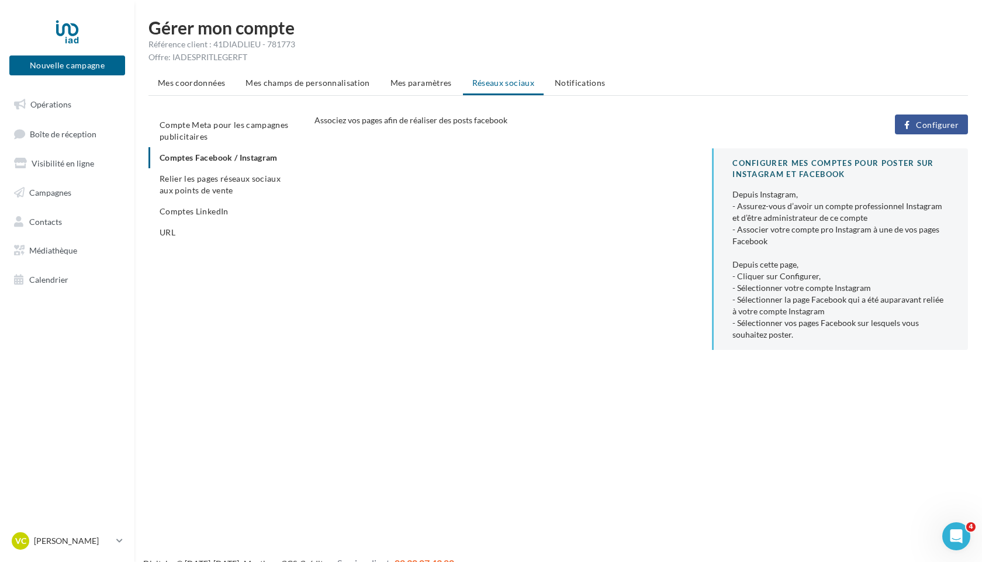
click at [930, 123] on span "Configurer" at bounding box center [937, 124] width 43 height 9
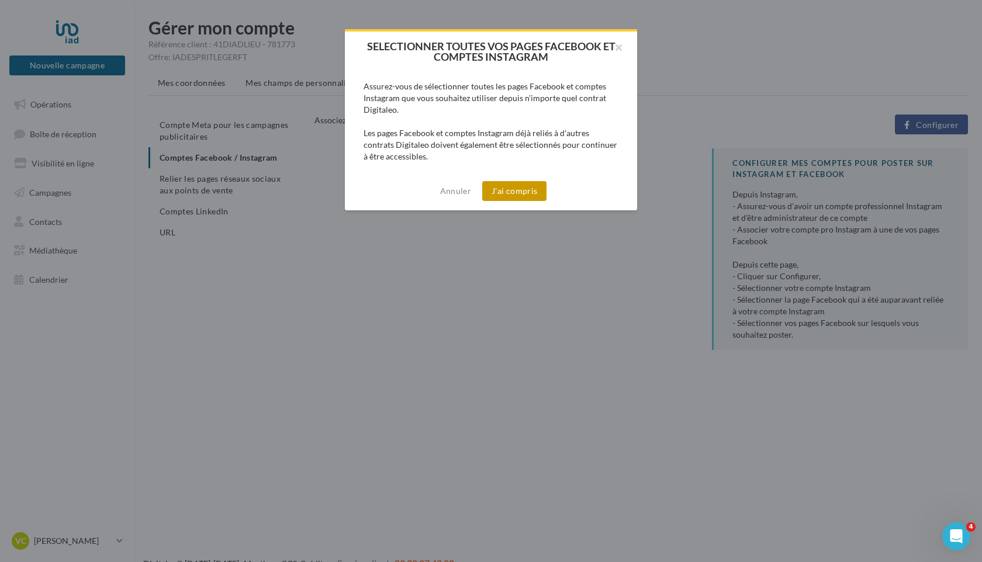
click at [503, 190] on button "J'ai compris" at bounding box center [514, 191] width 64 height 20
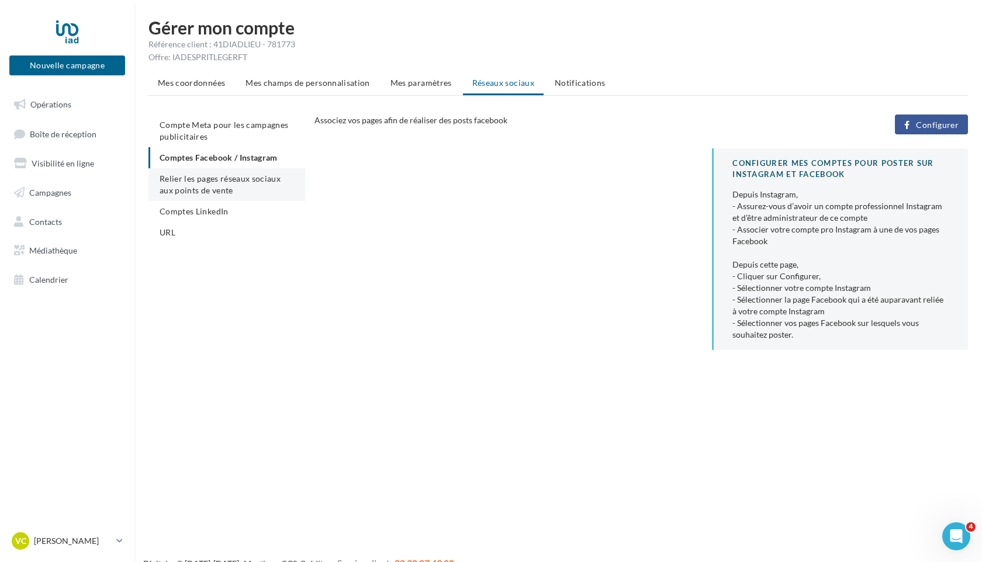
click at [215, 182] on span "Relier les pages réseaux sociaux aux points de vente" at bounding box center [220, 185] width 121 height 22
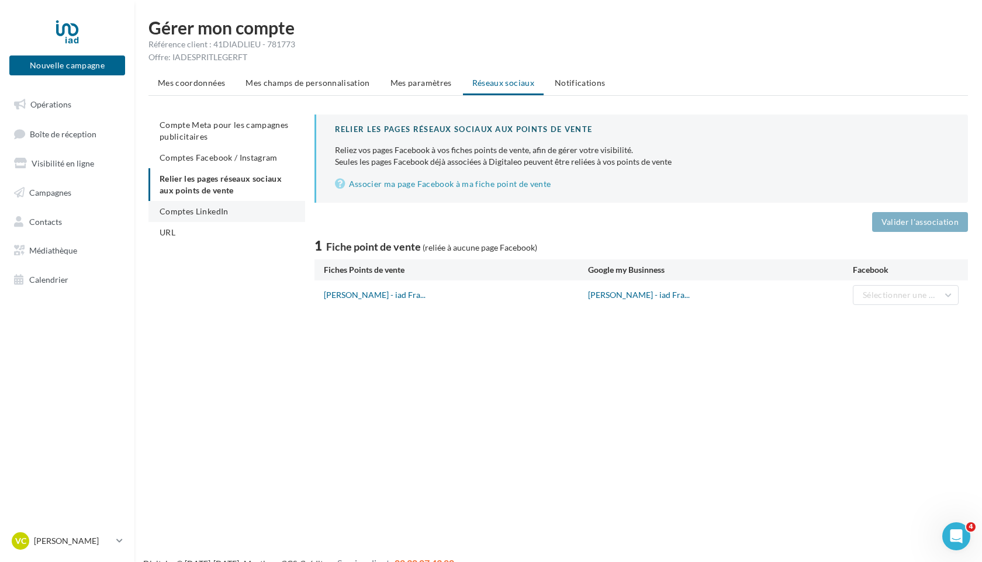
click at [209, 209] on span "Comptes LinkedIn" at bounding box center [194, 211] width 69 height 10
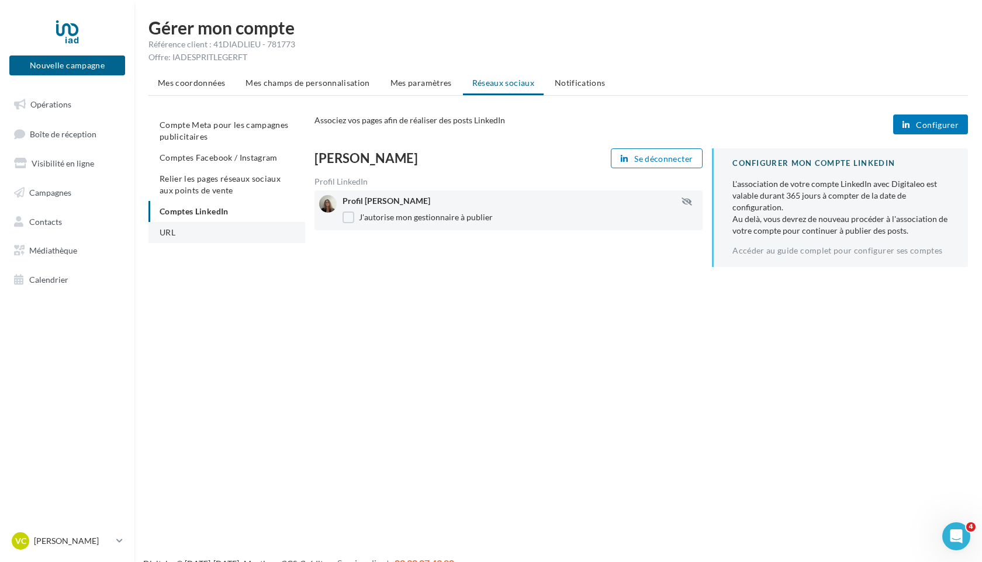
click at [157, 240] on li "URL" at bounding box center [227, 232] width 157 height 21
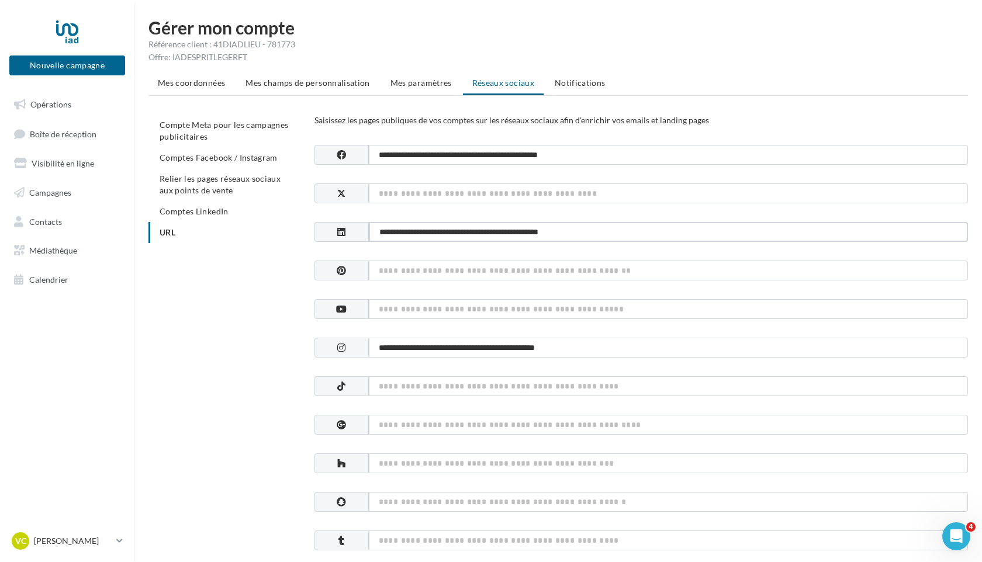
drag, startPoint x: 599, startPoint y: 232, endPoint x: 378, endPoint y: 225, distance: 221.1
click at [378, 225] on input "**********" at bounding box center [668, 232] width 599 height 20
paste input
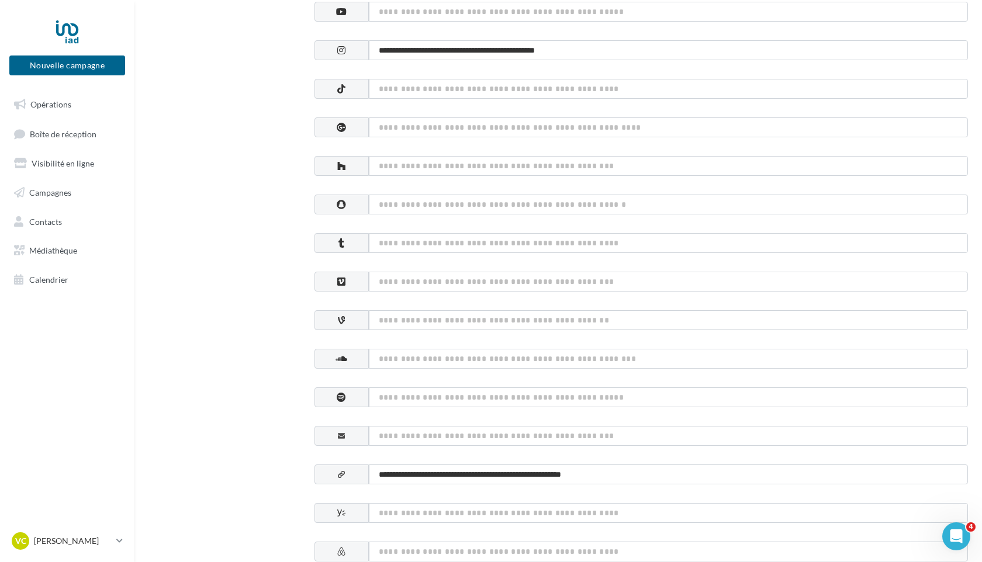
scroll to position [502, 0]
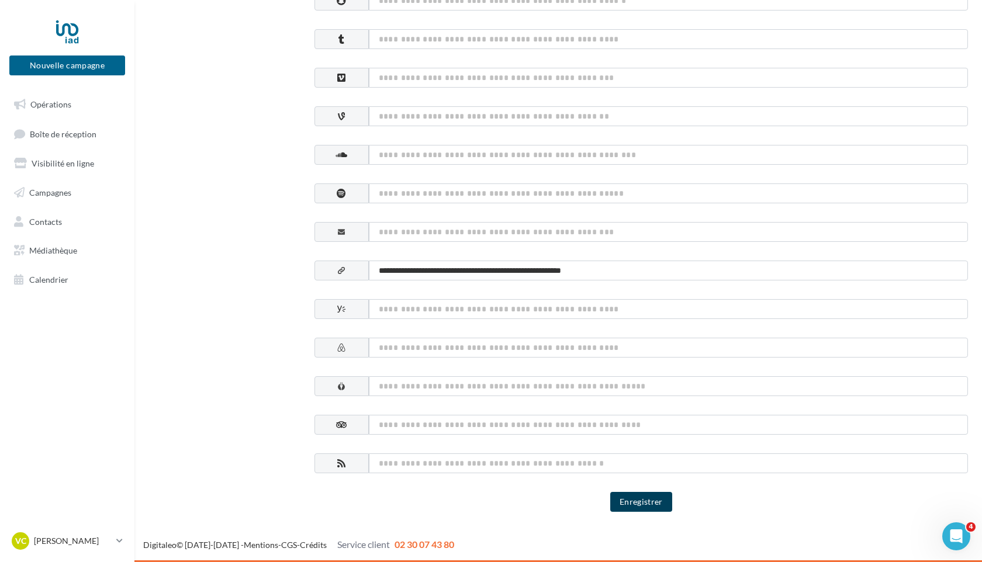
type input "**********"
click at [643, 506] on button "Enregistrer" at bounding box center [641, 502] width 62 height 20
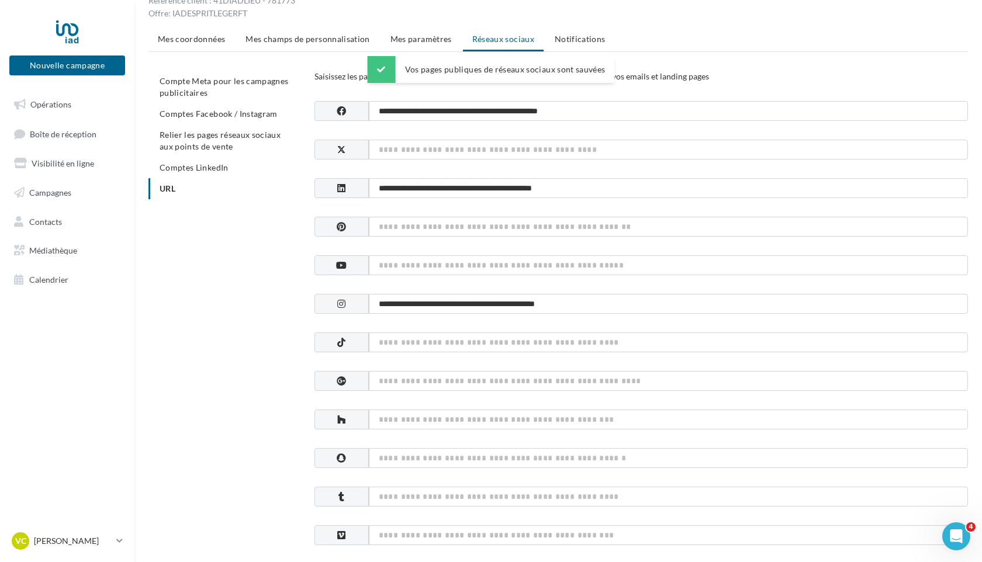
scroll to position [0, 0]
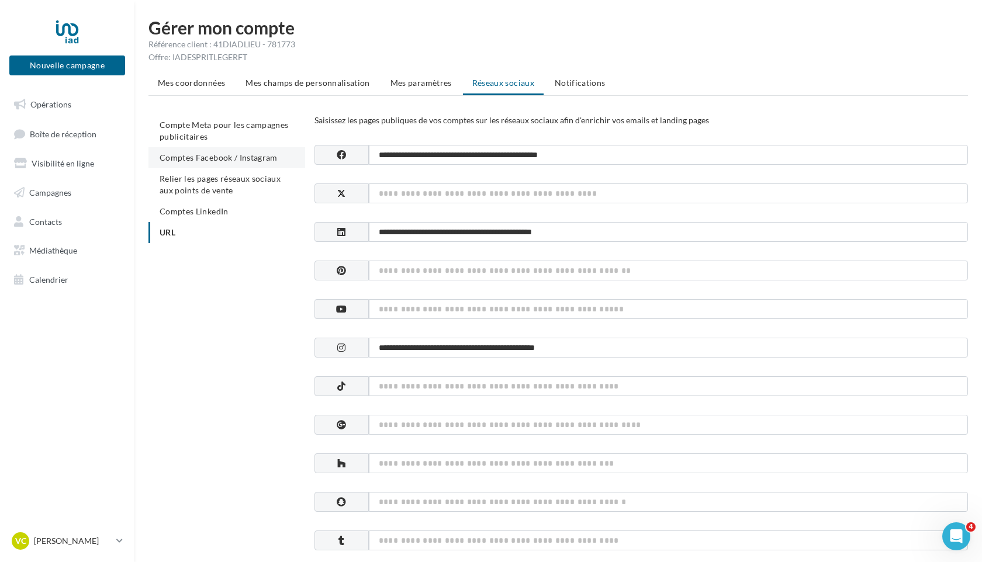
click at [227, 161] on span "Comptes Facebook / Instagram" at bounding box center [219, 158] width 118 height 10
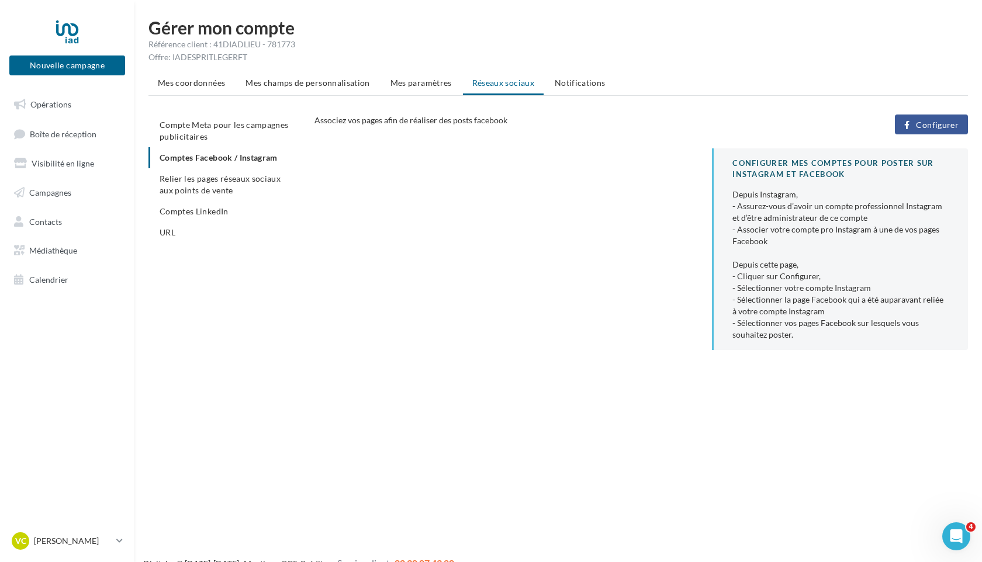
click at [946, 122] on span "Configurer" at bounding box center [937, 124] width 43 height 9
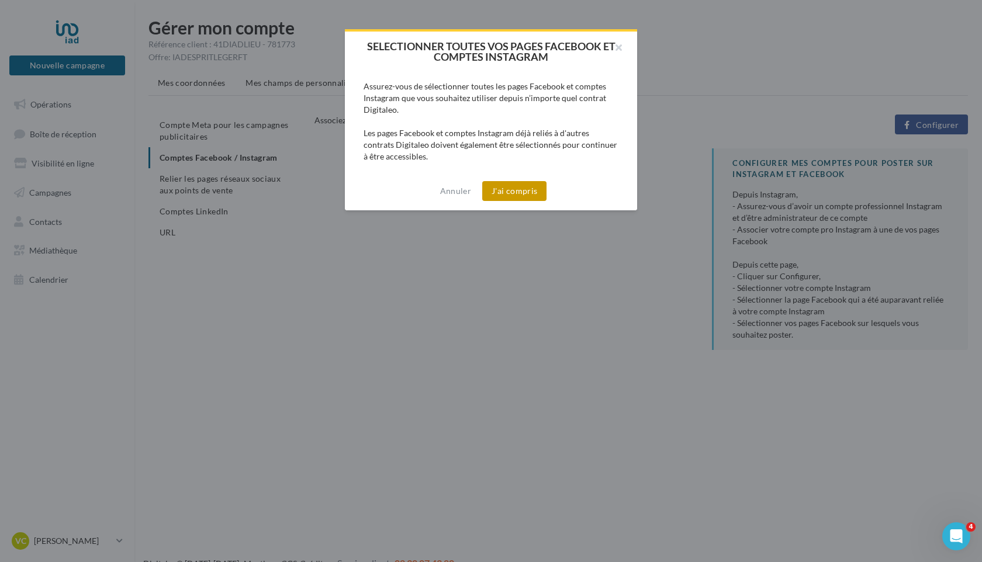
click at [512, 191] on button "J'ai compris" at bounding box center [514, 191] width 64 height 20
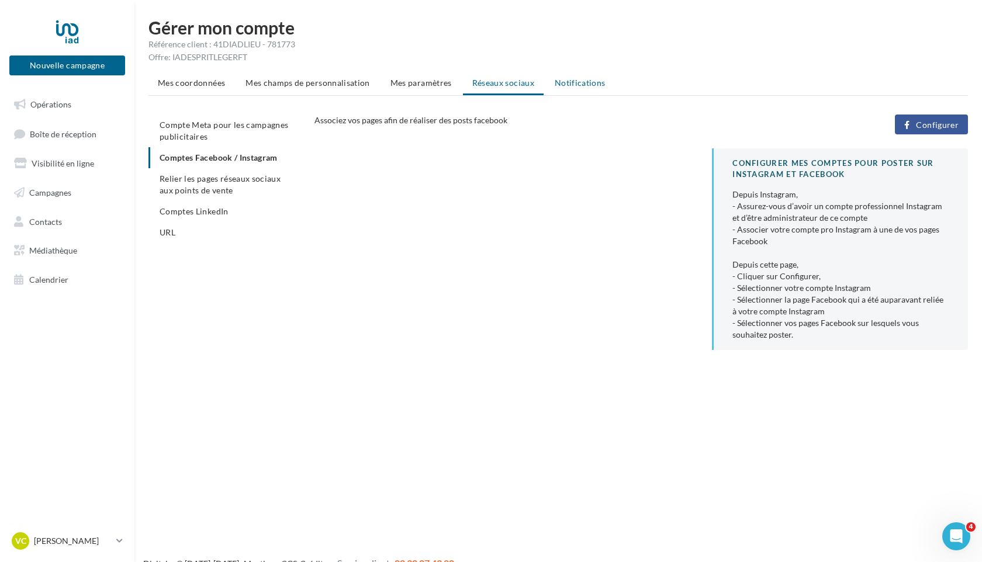
click at [589, 85] on span "Notifications" at bounding box center [580, 83] width 51 height 10
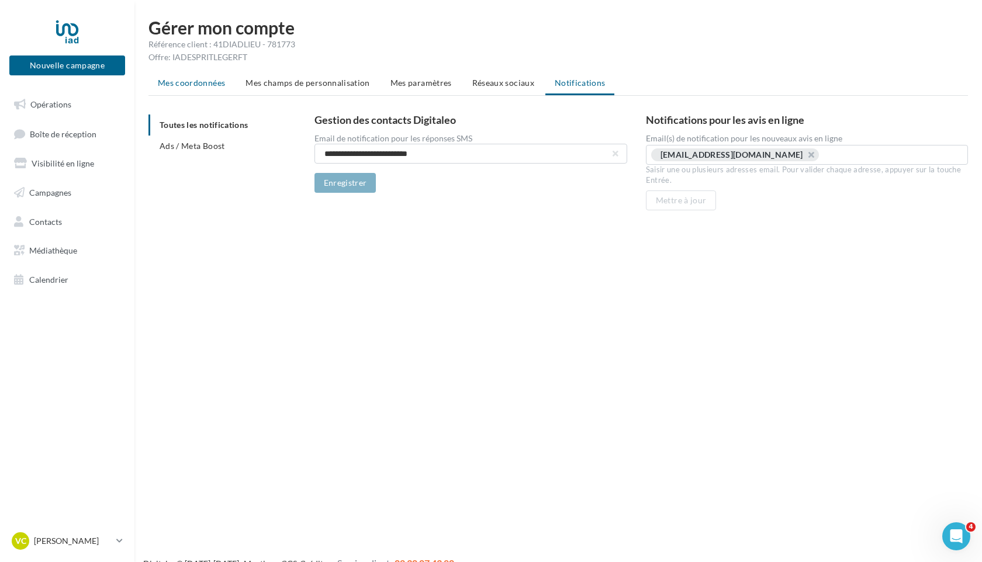
click at [165, 85] on span "Mes coordonnées" at bounding box center [191, 83] width 67 height 10
